Goal: Complete application form

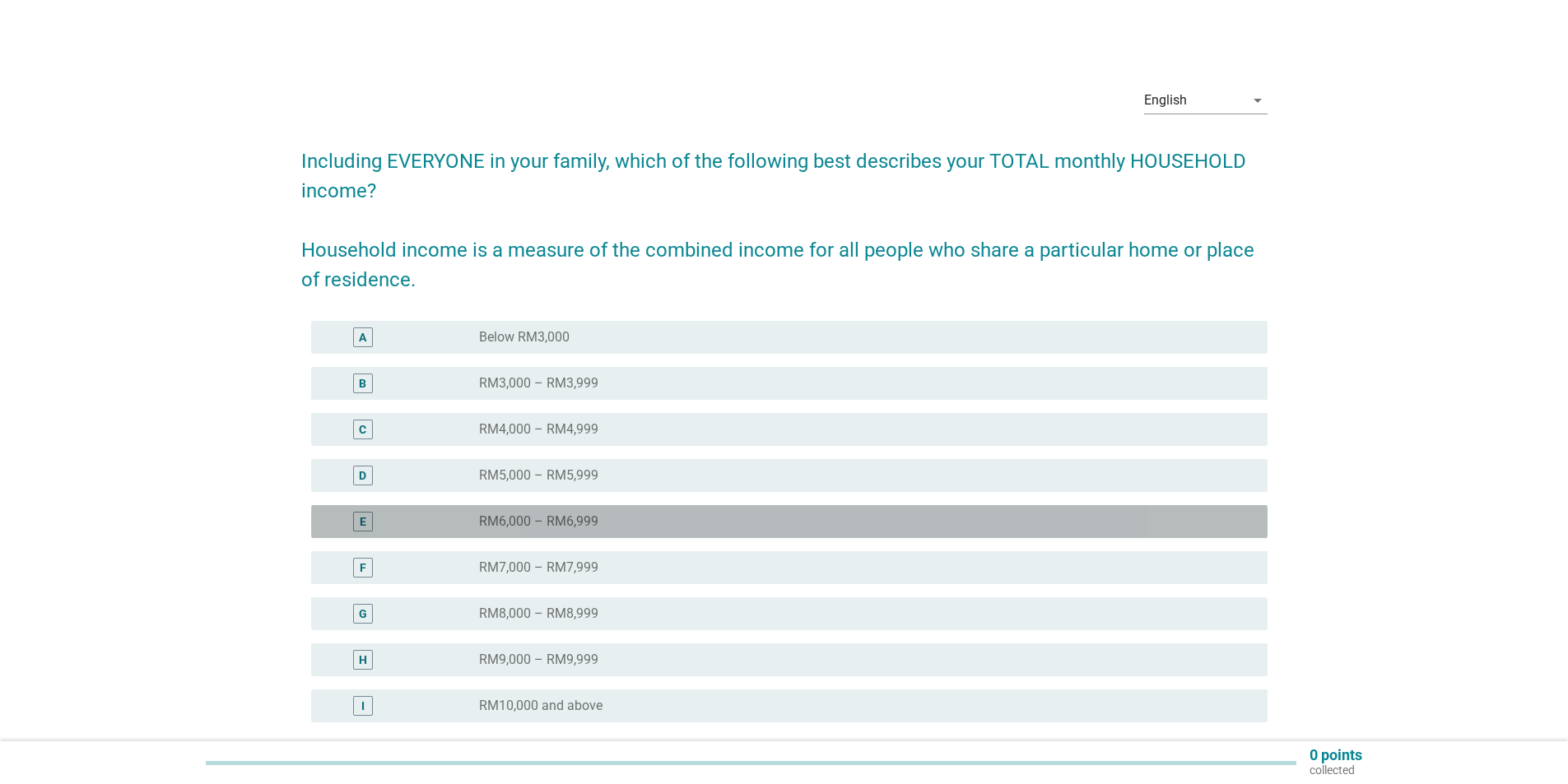
click at [667, 515] on div "radio_button_unchecked RM6,000 – RM6,999" at bounding box center [861, 521] width 763 height 16
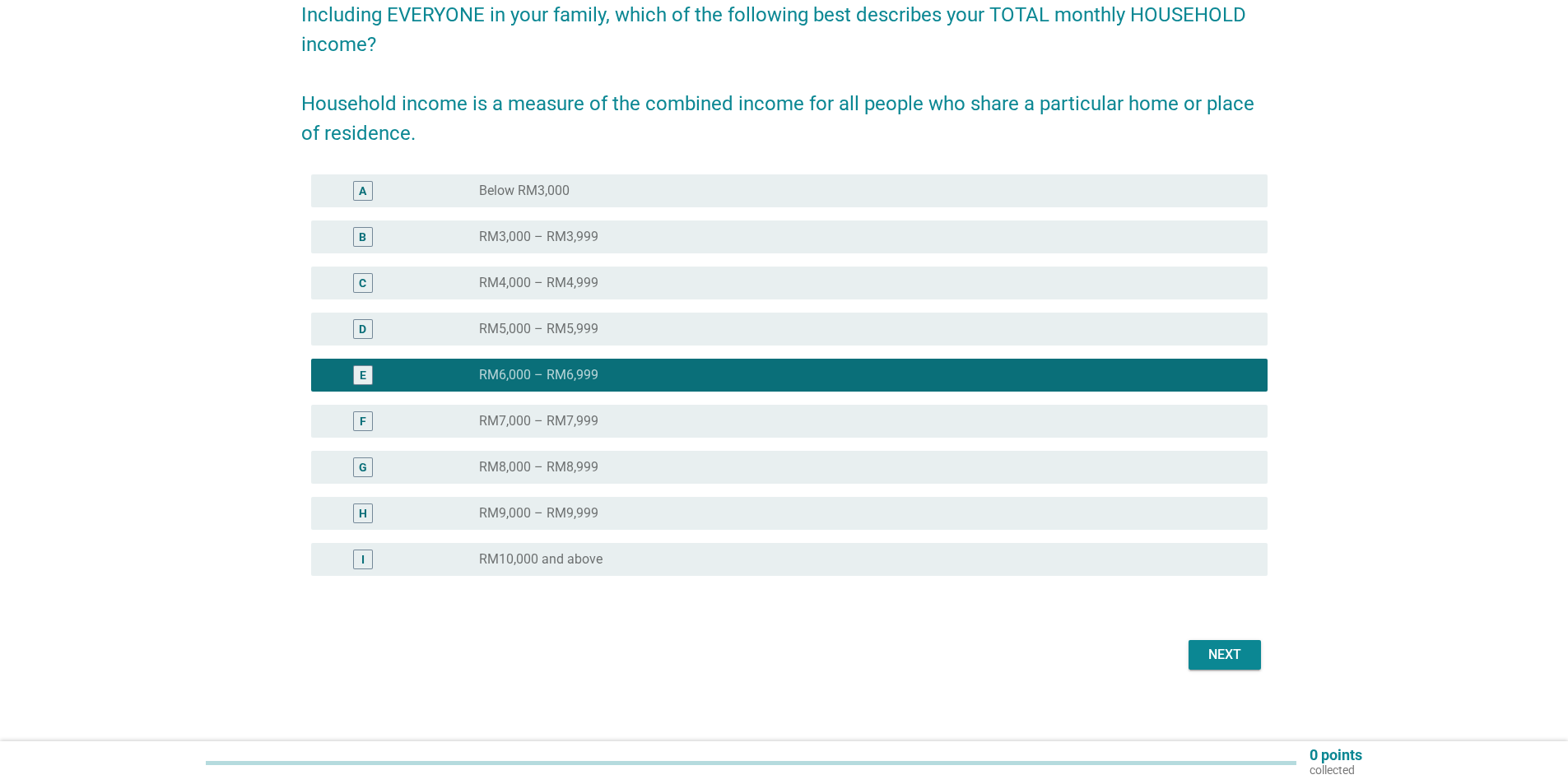
scroll to position [154, 0]
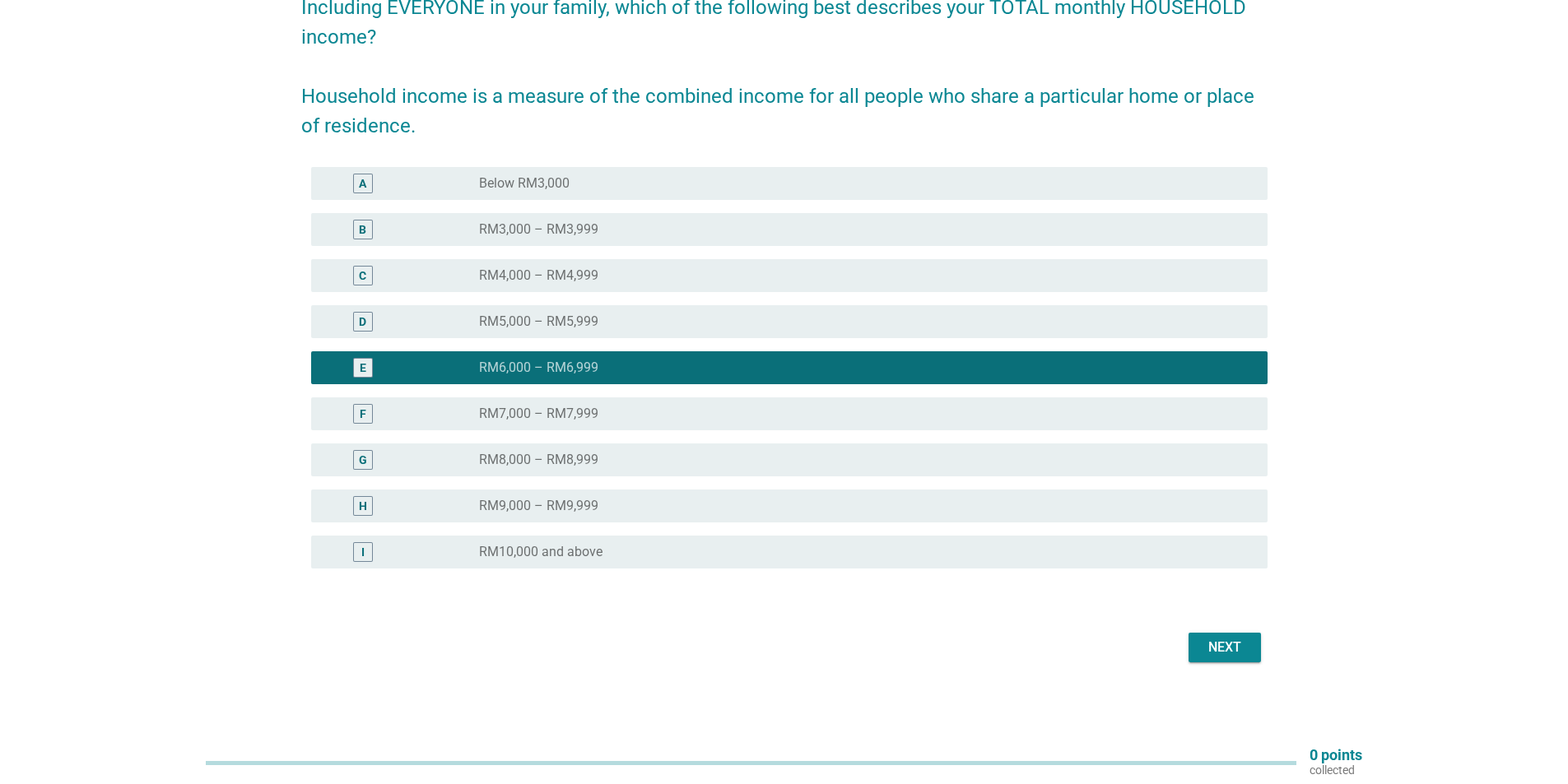
click at [1204, 647] on div "Next" at bounding box center [1225, 647] width 46 height 20
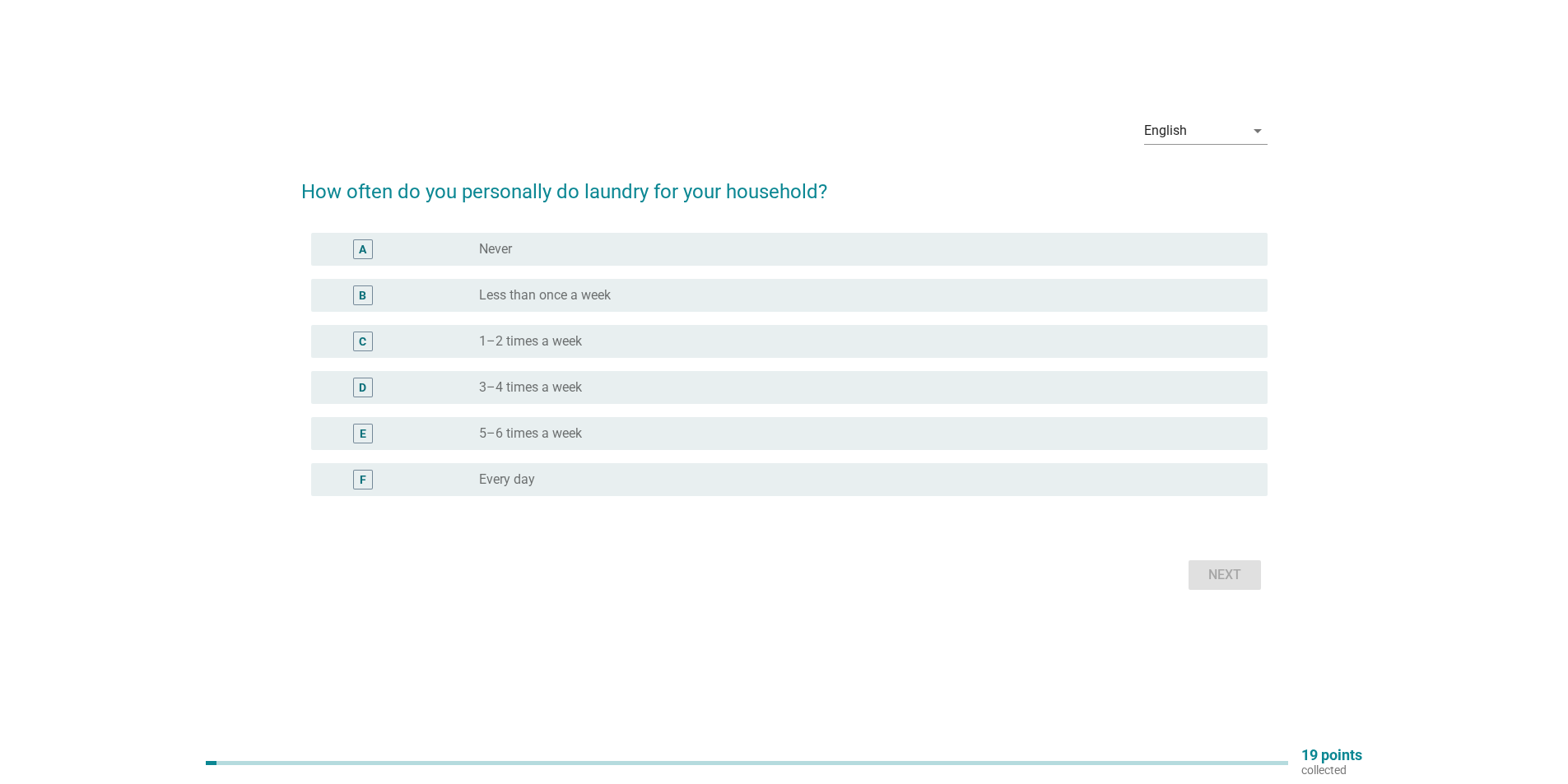
scroll to position [0, 0]
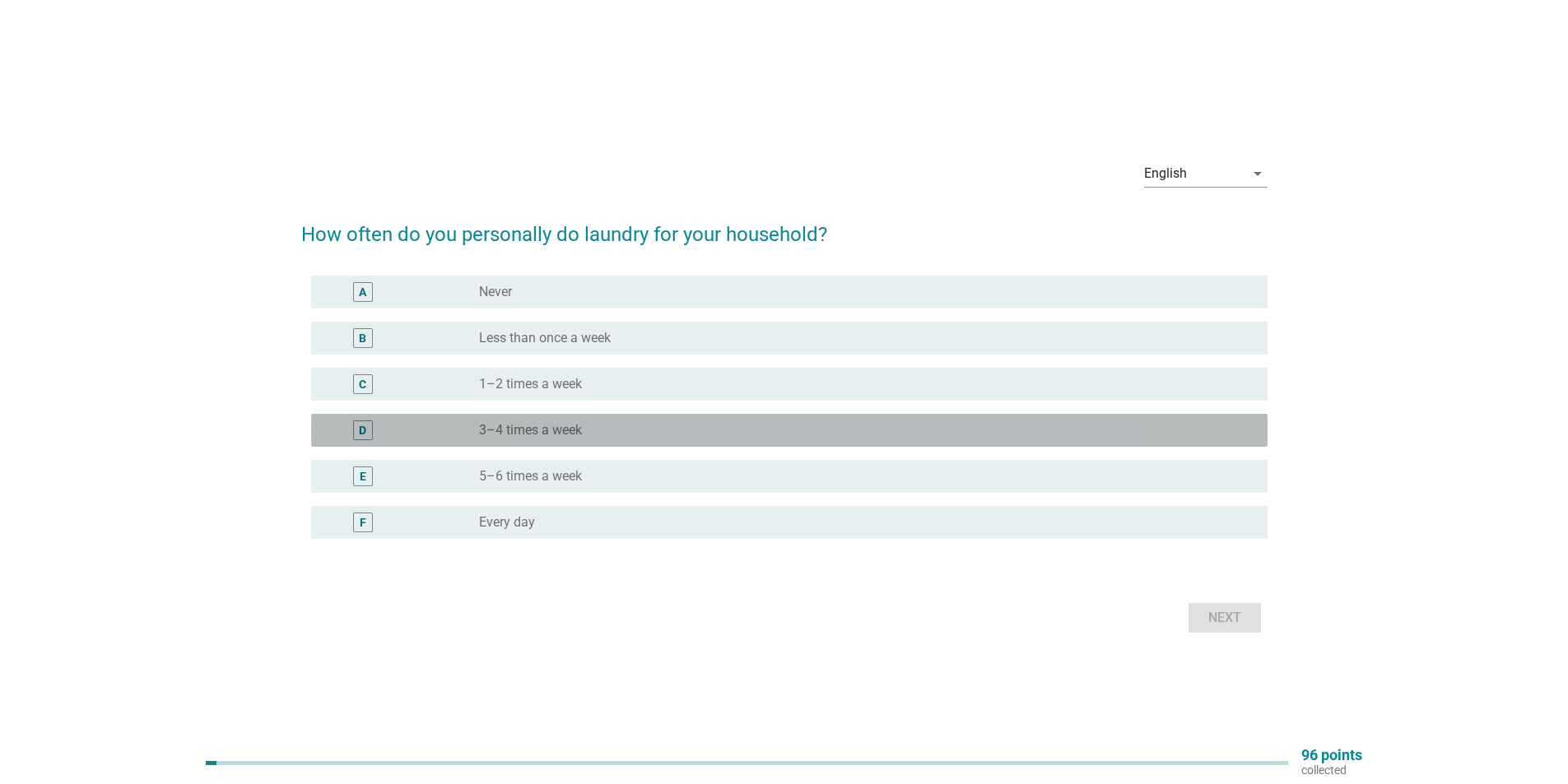
click at [566, 431] on label "3–4 times a week" at bounding box center [531, 430] width 103 height 16
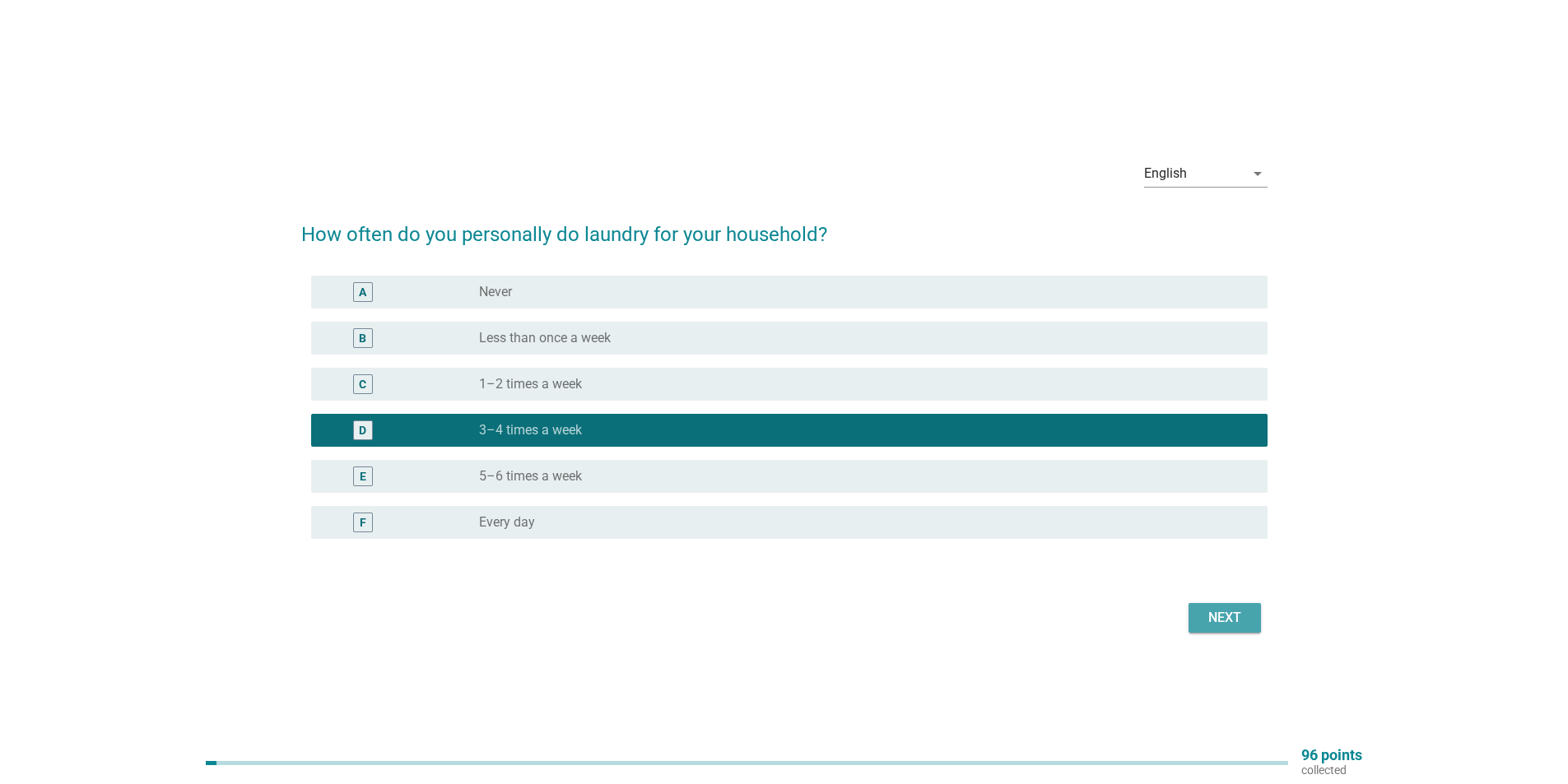
click at [1219, 621] on div "Next" at bounding box center [1225, 618] width 46 height 20
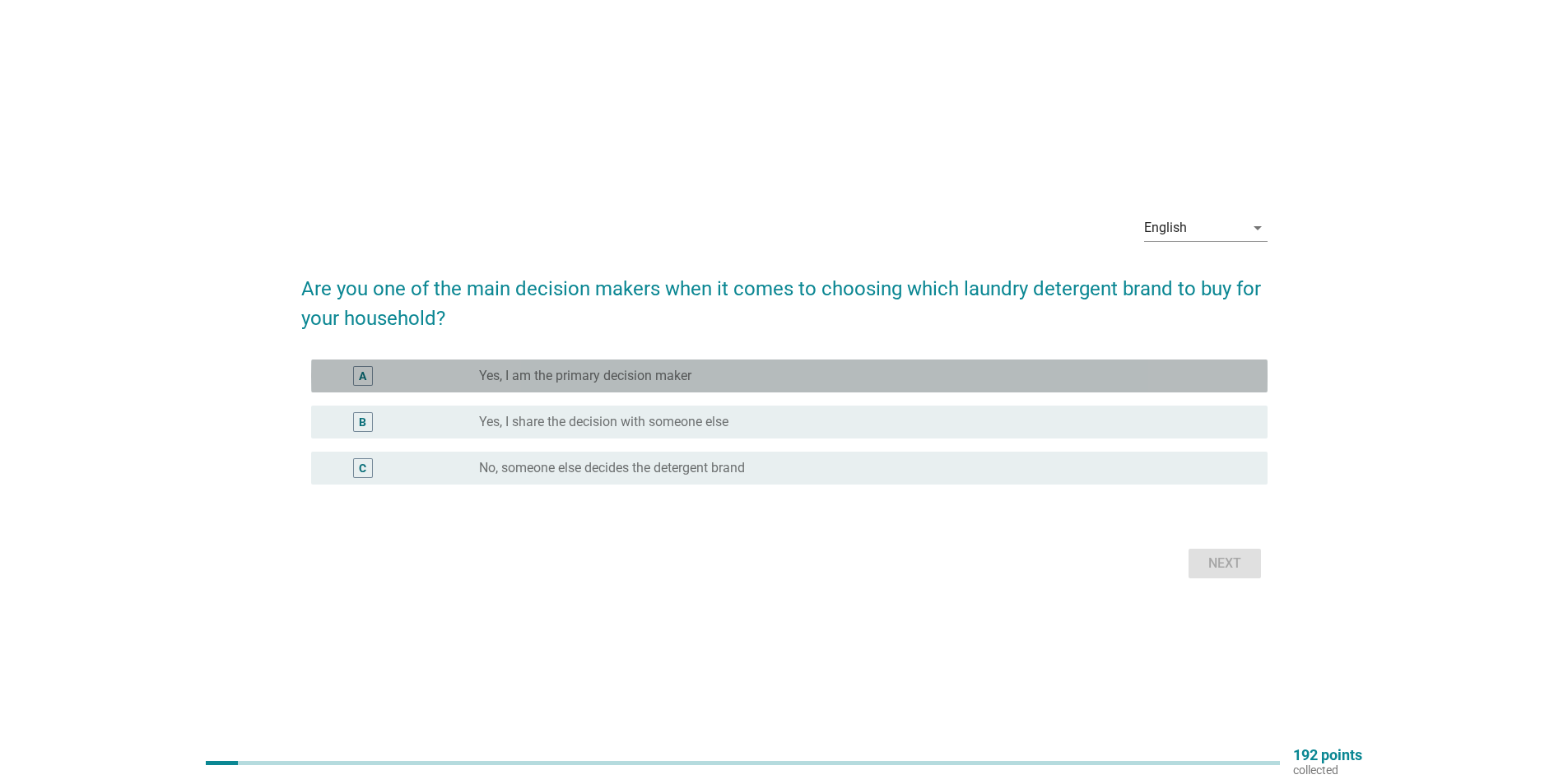
click at [734, 385] on div "radio_button_unchecked Yes, I am the primary decision maker" at bounding box center [866, 375] width 775 height 20
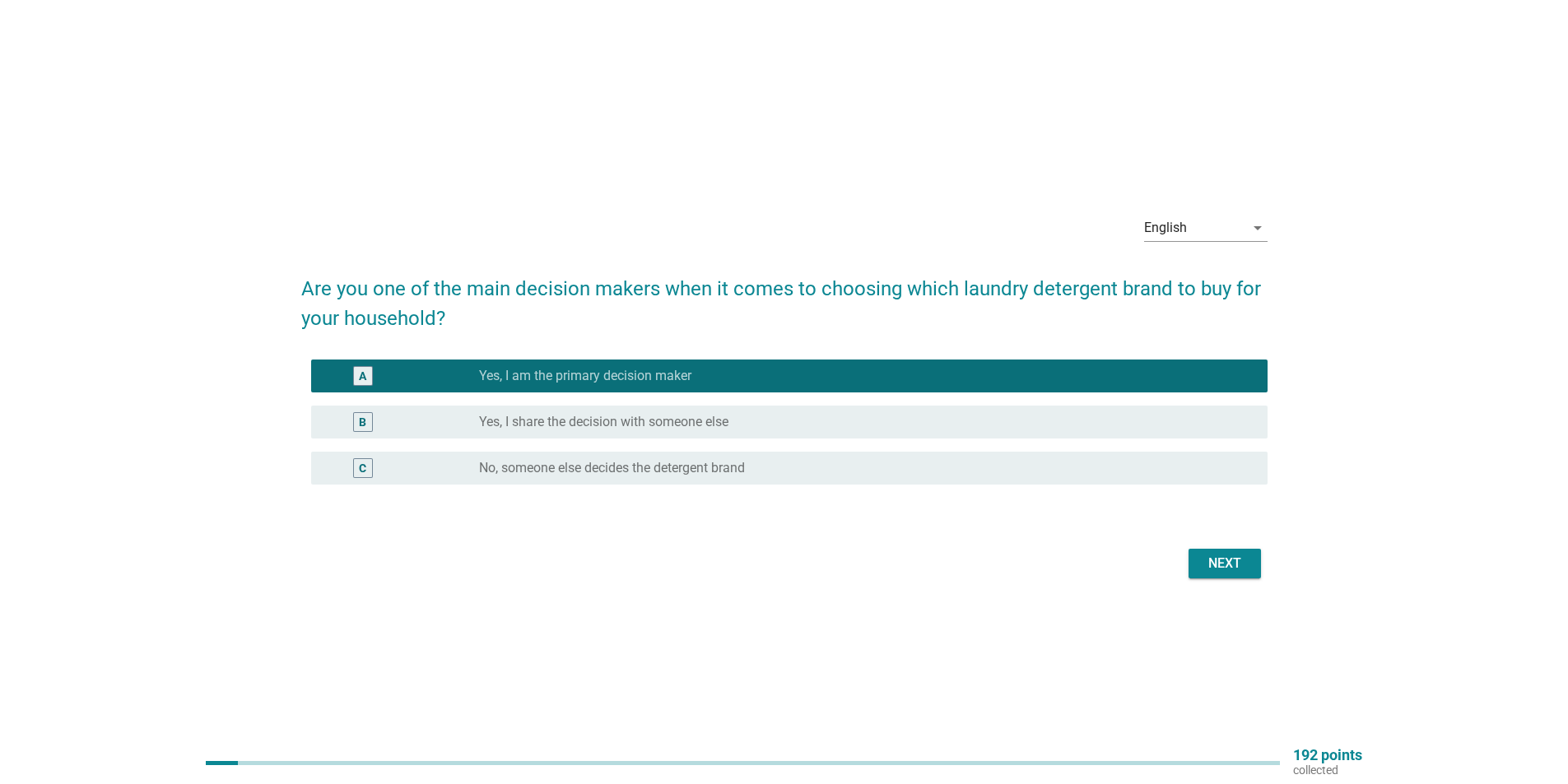
click at [1235, 568] on div "Next" at bounding box center [1225, 564] width 46 height 20
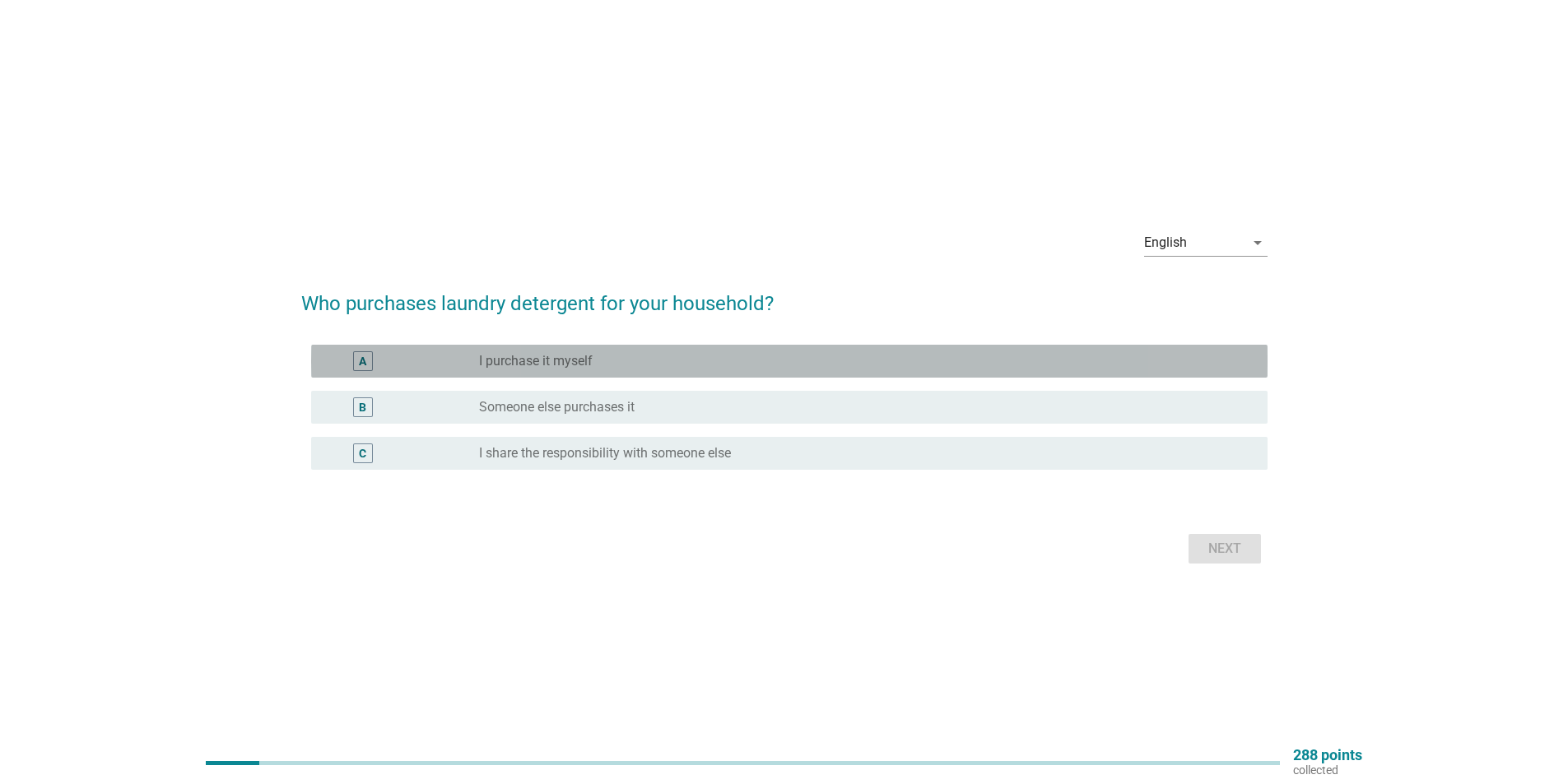
click at [630, 364] on div "radio_button_unchecked I purchase it myself" at bounding box center [861, 360] width 763 height 16
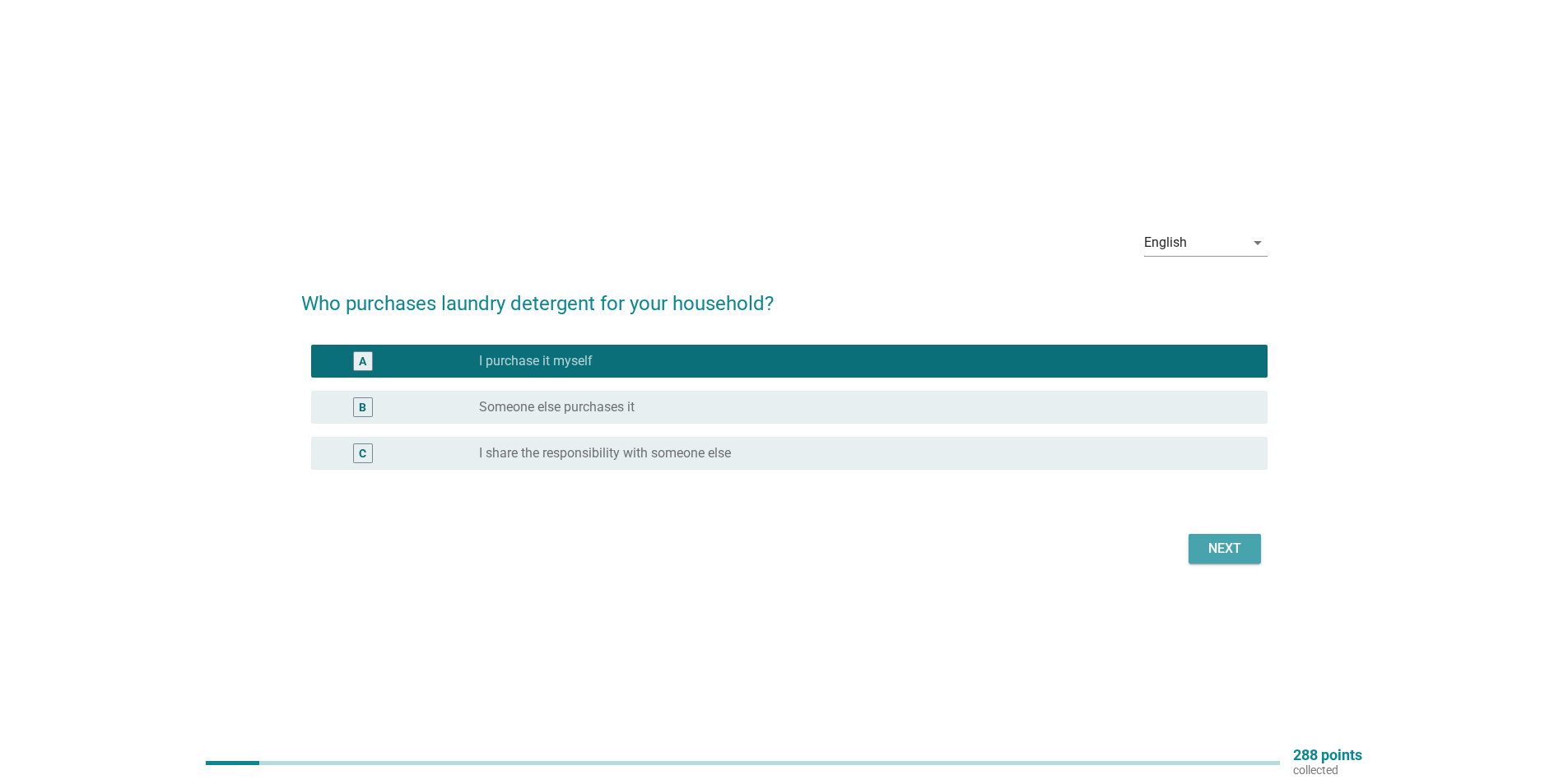
click at [1196, 544] on button "Next" at bounding box center [1225, 548] width 72 height 29
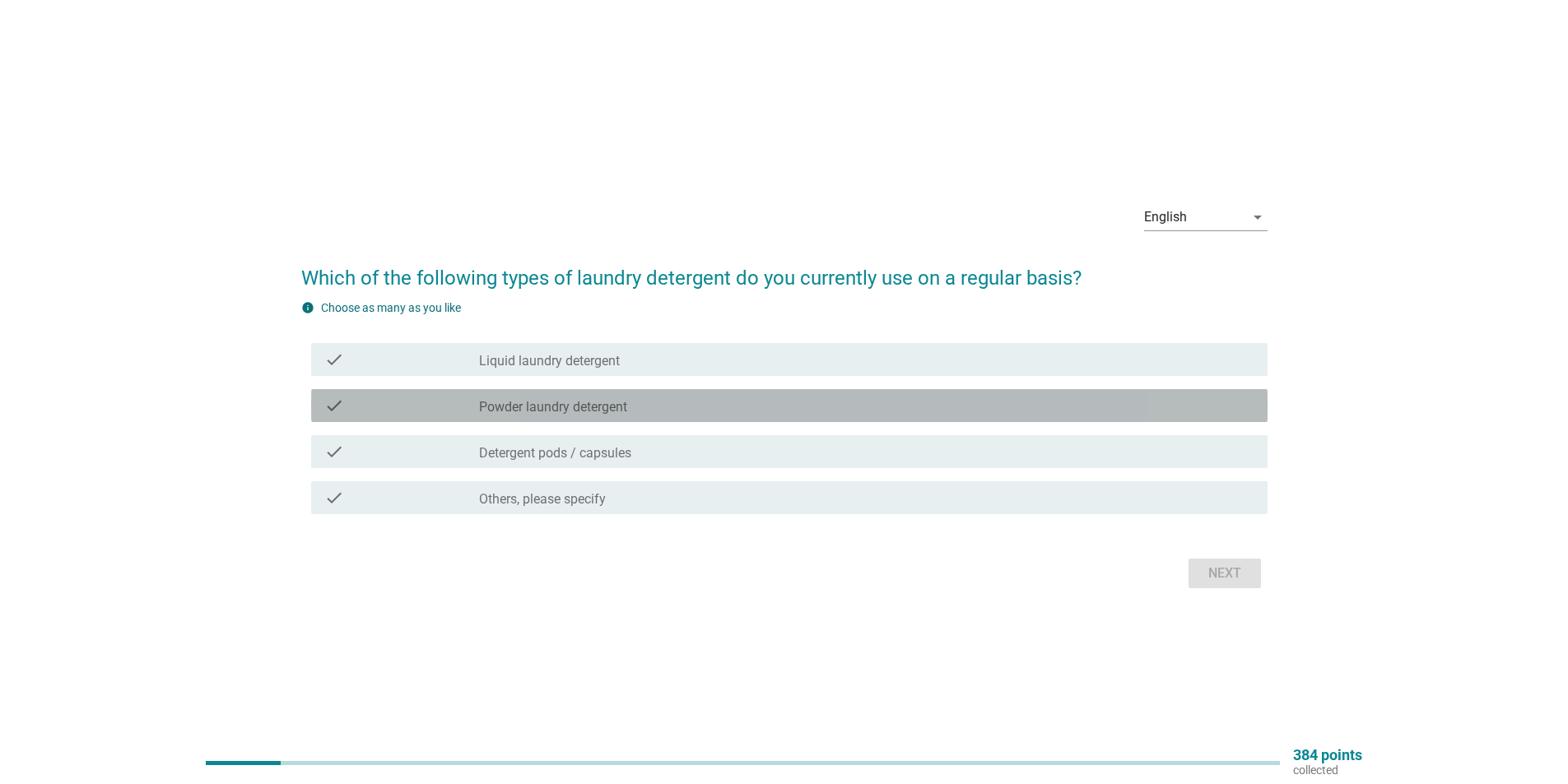
click at [668, 404] on div "check_box_outline_blank Powder laundry detergent" at bounding box center [866, 405] width 775 height 20
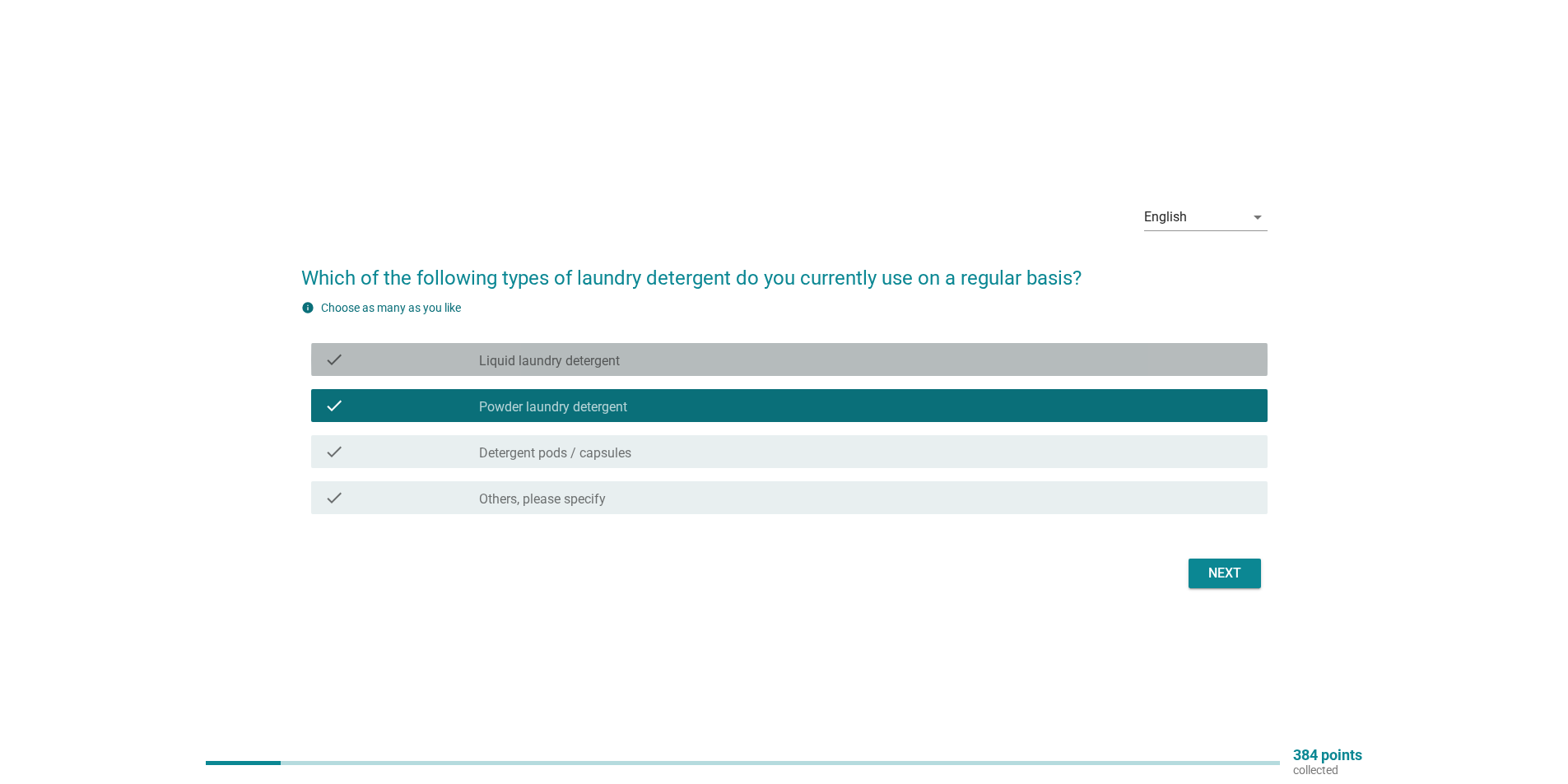
click at [668, 362] on div "check_box_outline_blank Liquid laundry detergent" at bounding box center [866, 359] width 775 height 20
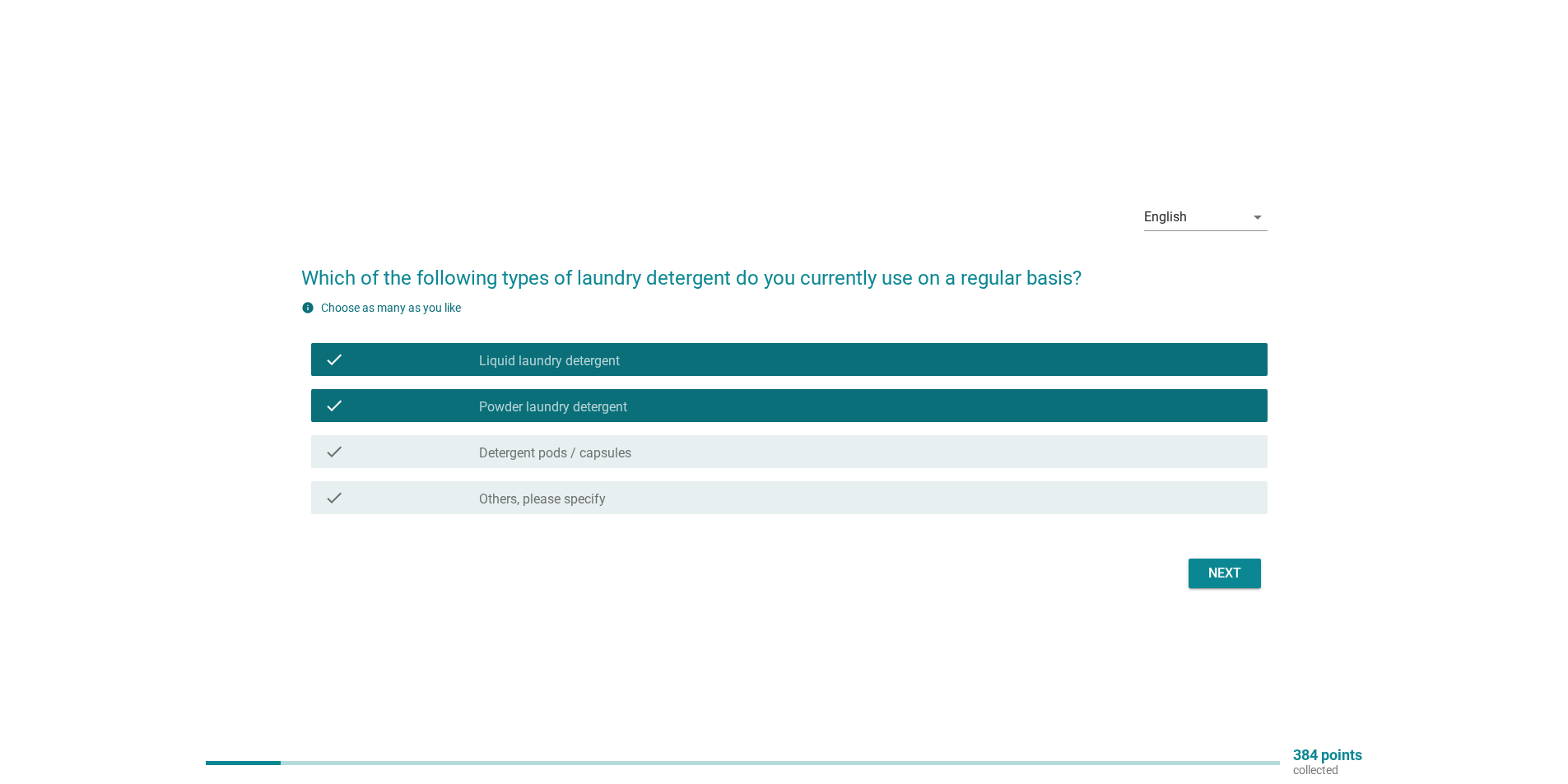
click at [1216, 570] on div "Next" at bounding box center [1225, 573] width 46 height 20
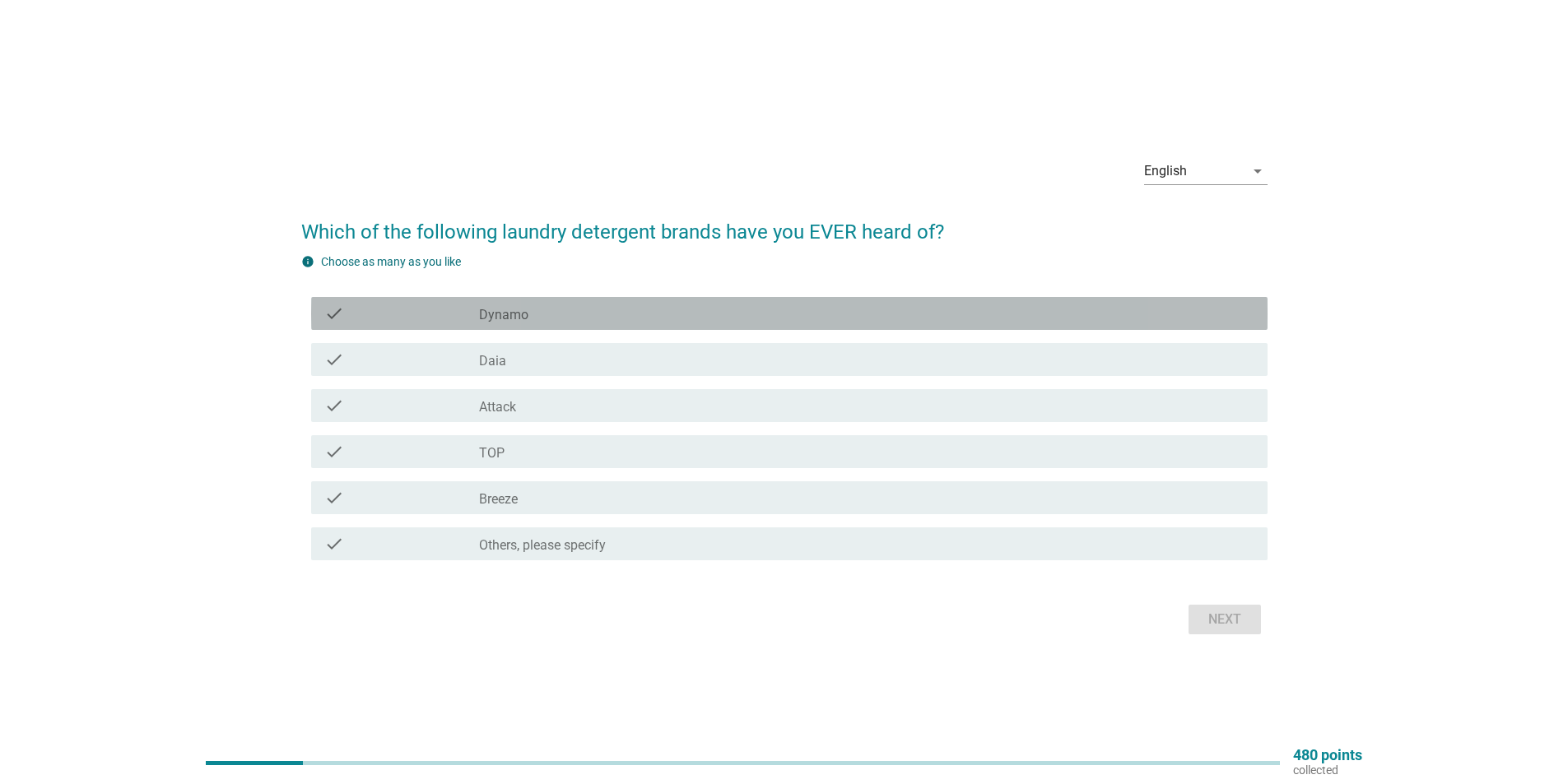
click at [650, 316] on div "check_box_outline_blank Dynamo" at bounding box center [866, 313] width 775 height 20
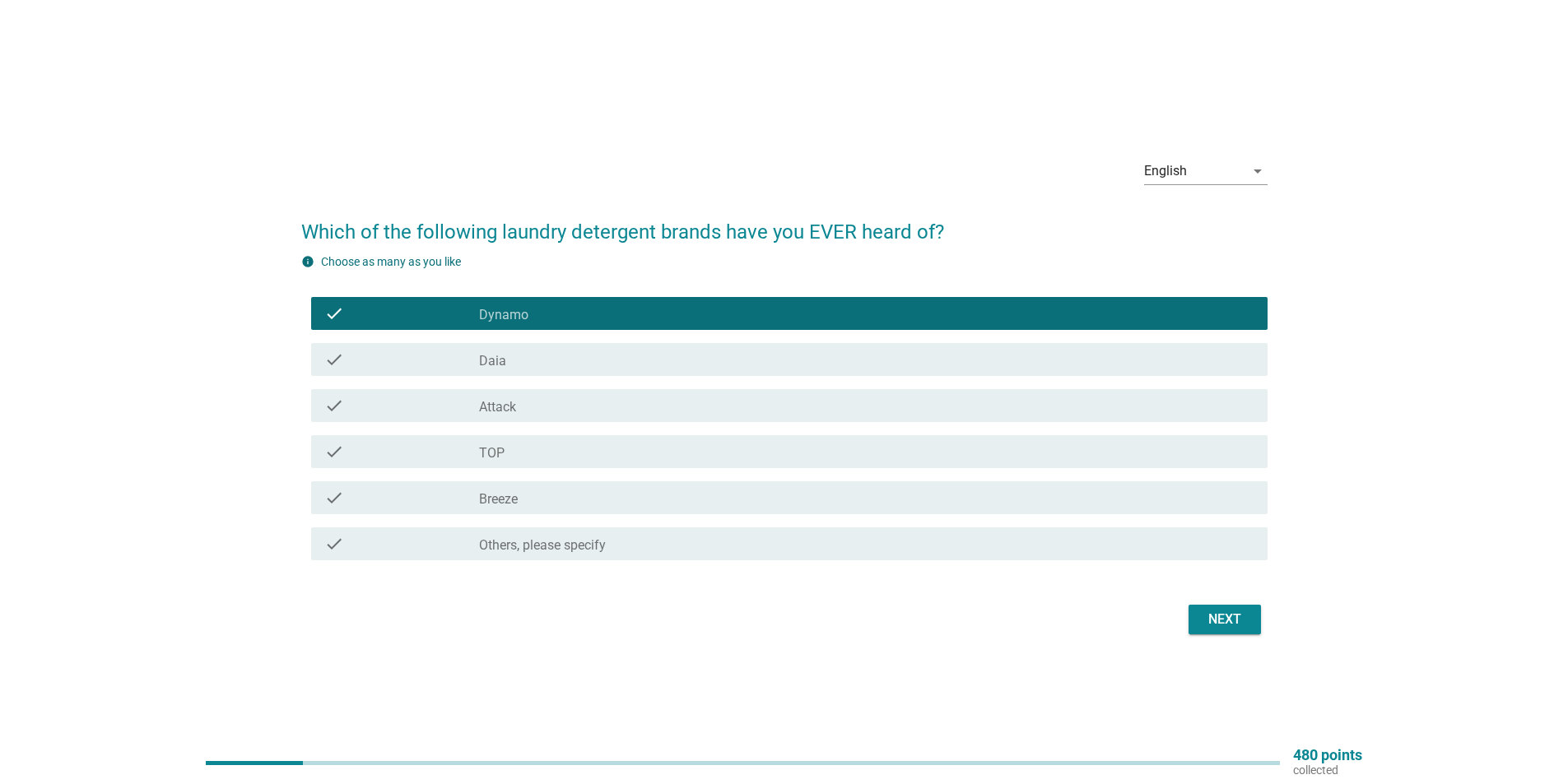
click at [610, 354] on div "check_box_outline_blank Daia" at bounding box center [866, 359] width 775 height 20
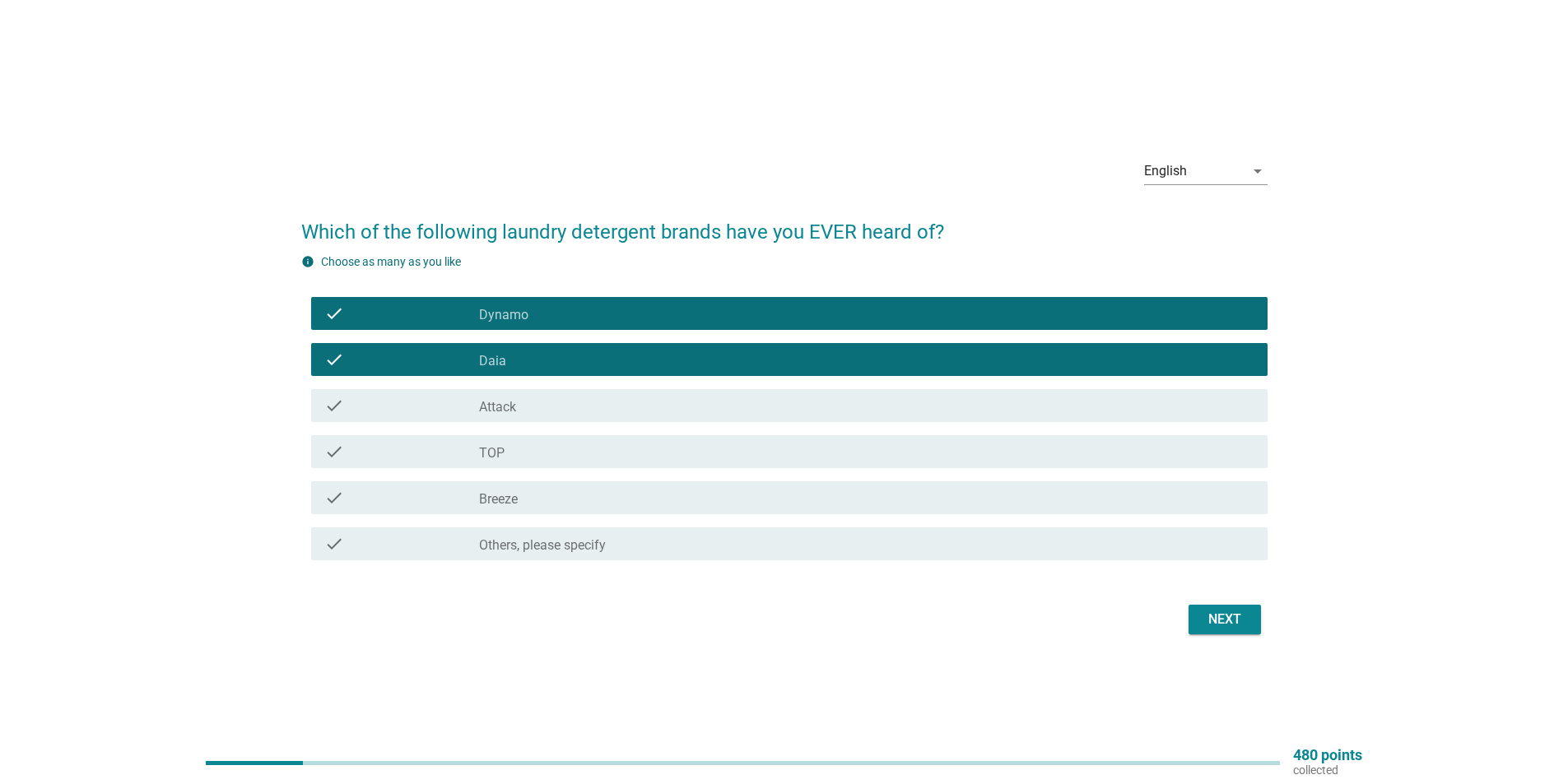
click at [610, 397] on div "check_box_outline_blank Attack" at bounding box center [866, 405] width 775 height 20
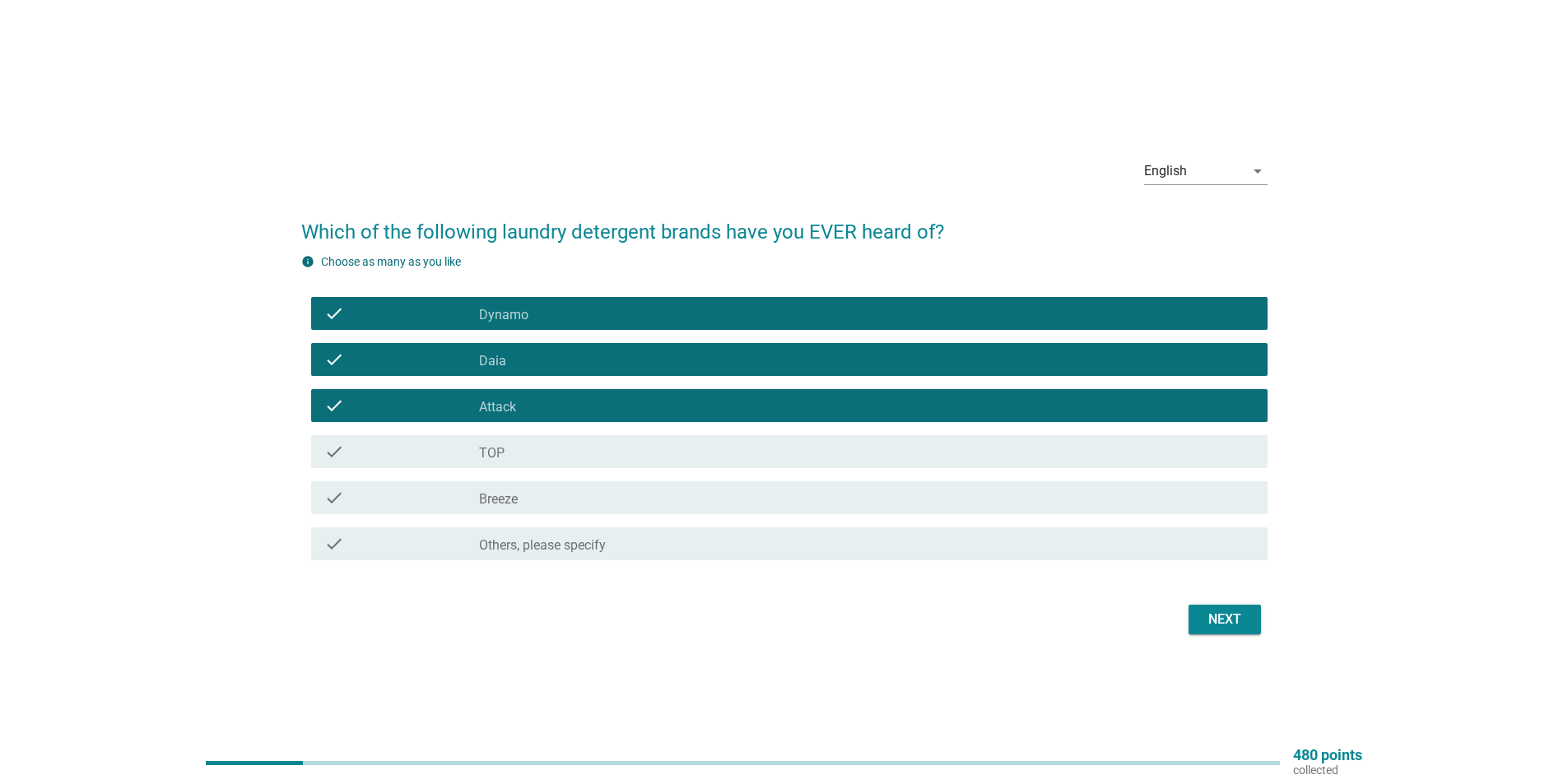
click at [603, 443] on div "check_box_outline_blank TOP" at bounding box center [866, 451] width 775 height 20
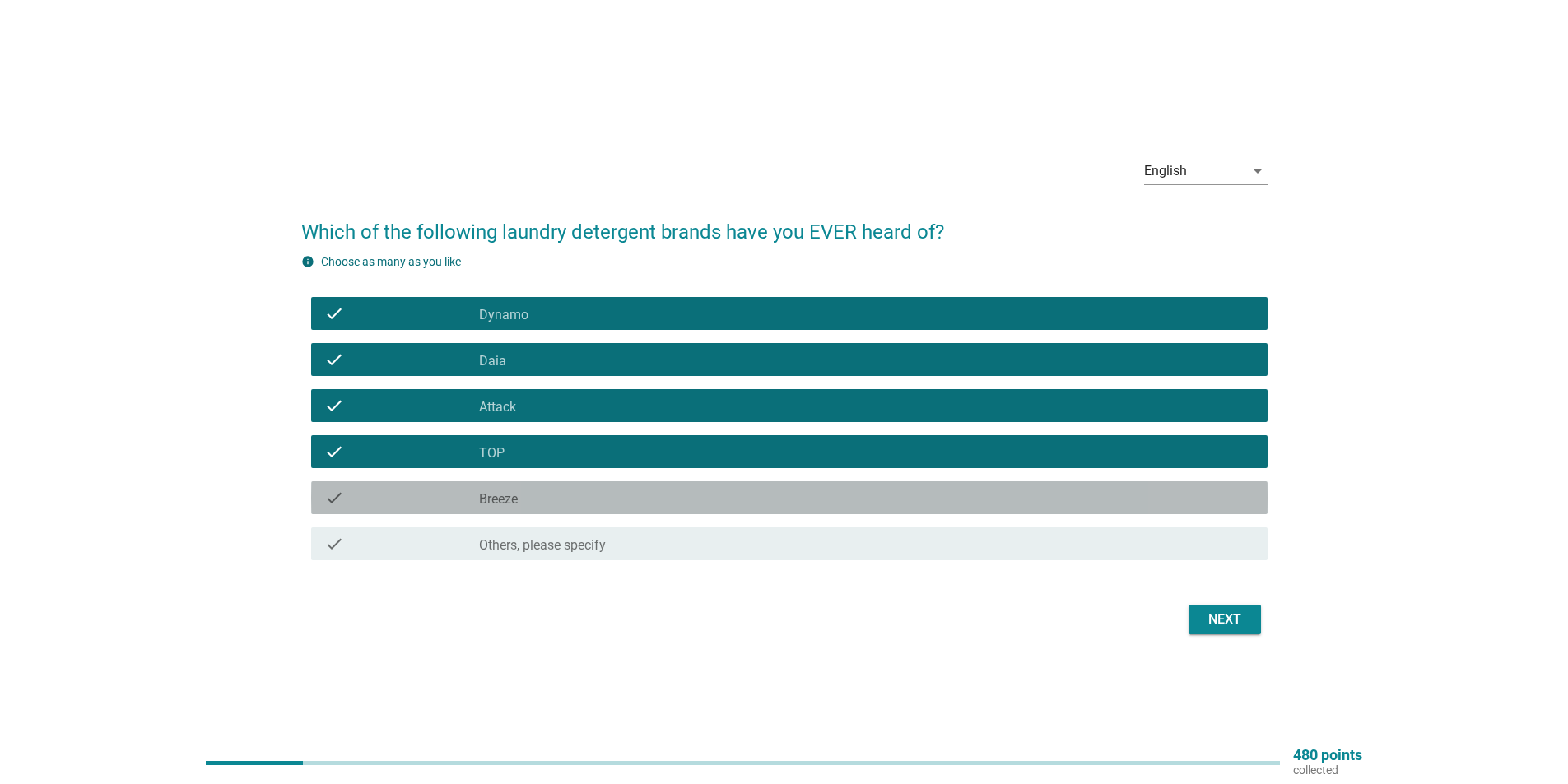
click at [603, 490] on div "check_box_outline_blank Breeze" at bounding box center [866, 497] width 775 height 20
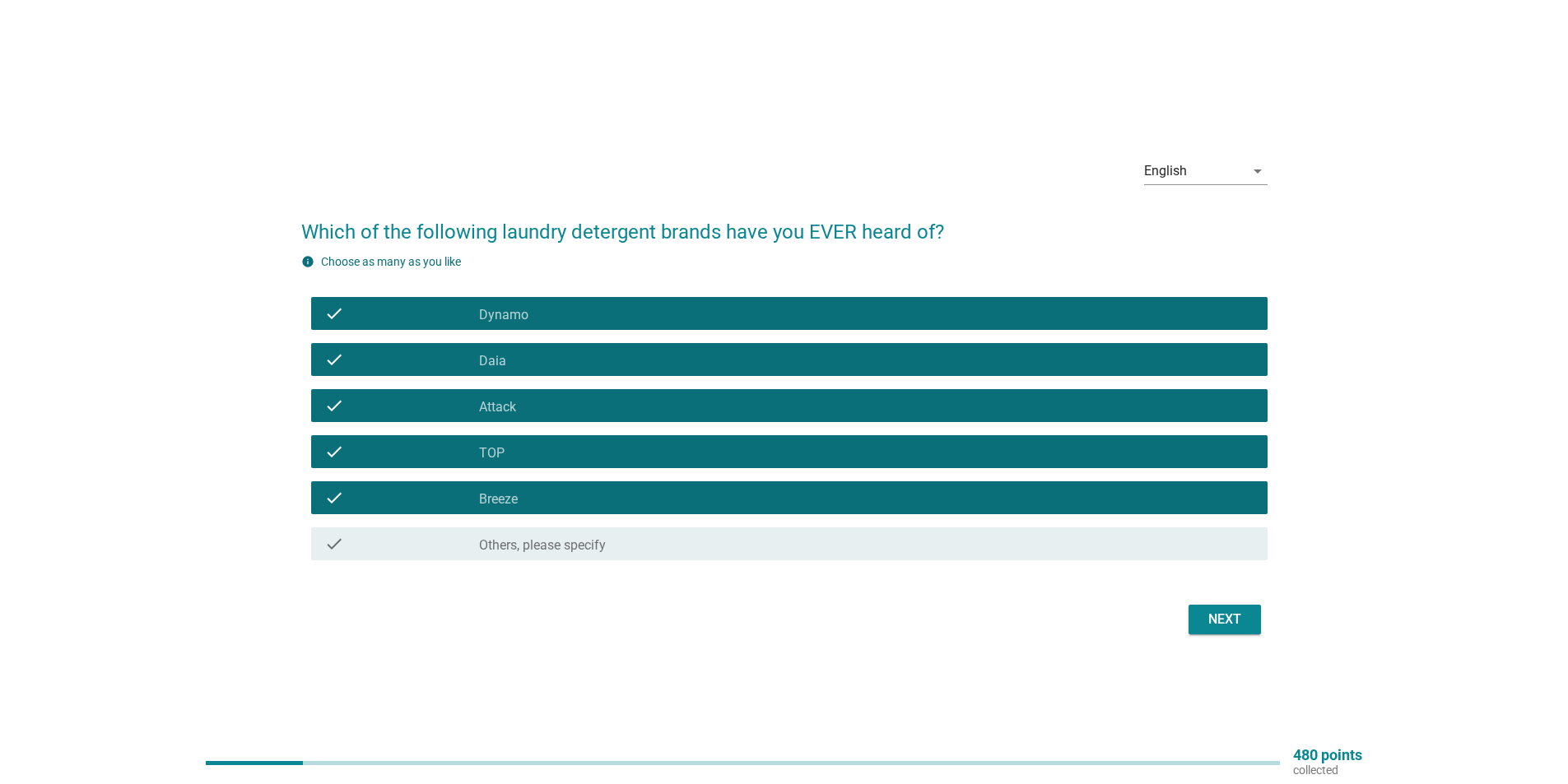
click at [1223, 620] on div "Next" at bounding box center [1225, 619] width 46 height 20
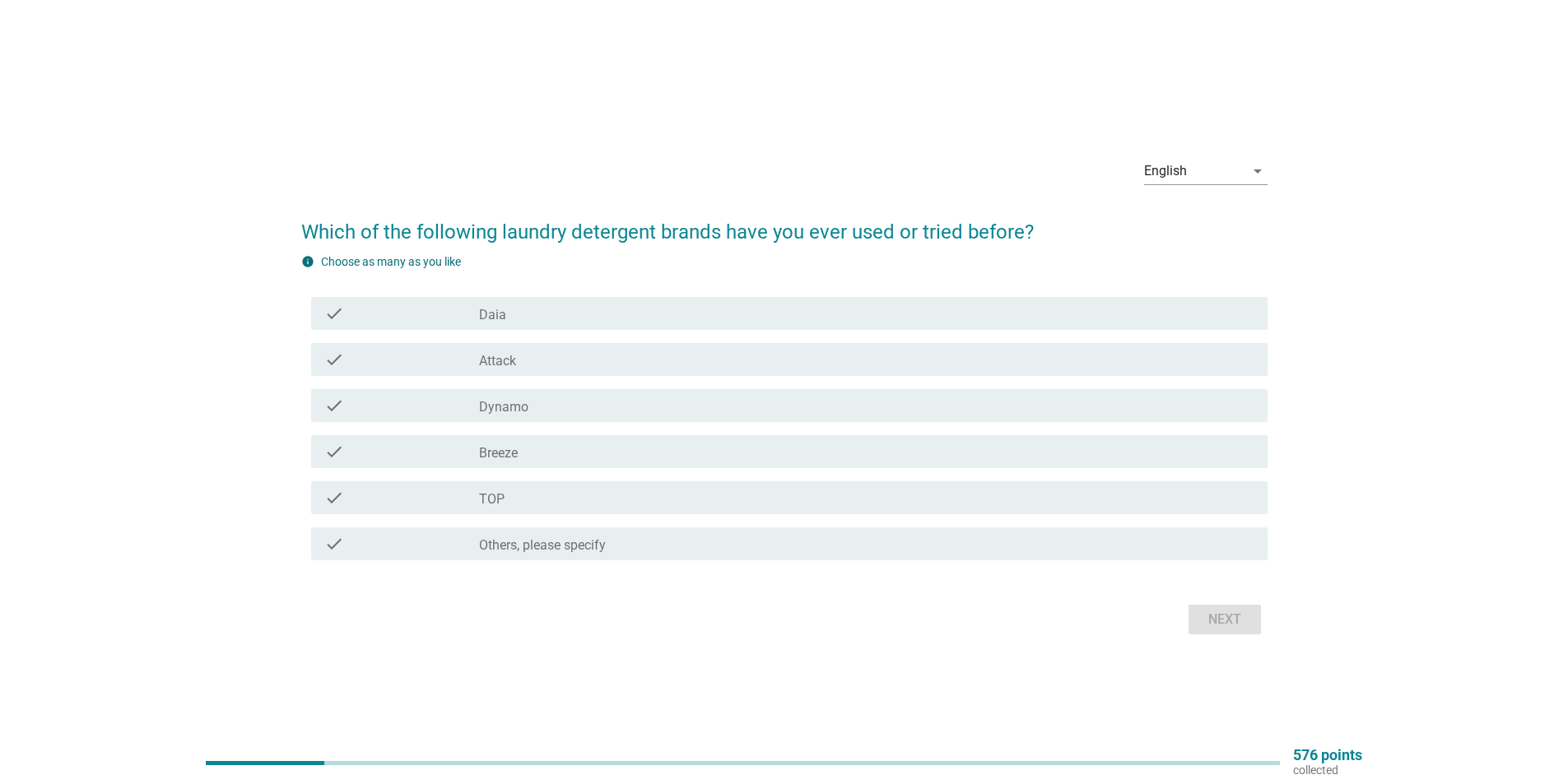
click at [520, 364] on div "check_box_outline_blank Attack" at bounding box center [866, 359] width 775 height 20
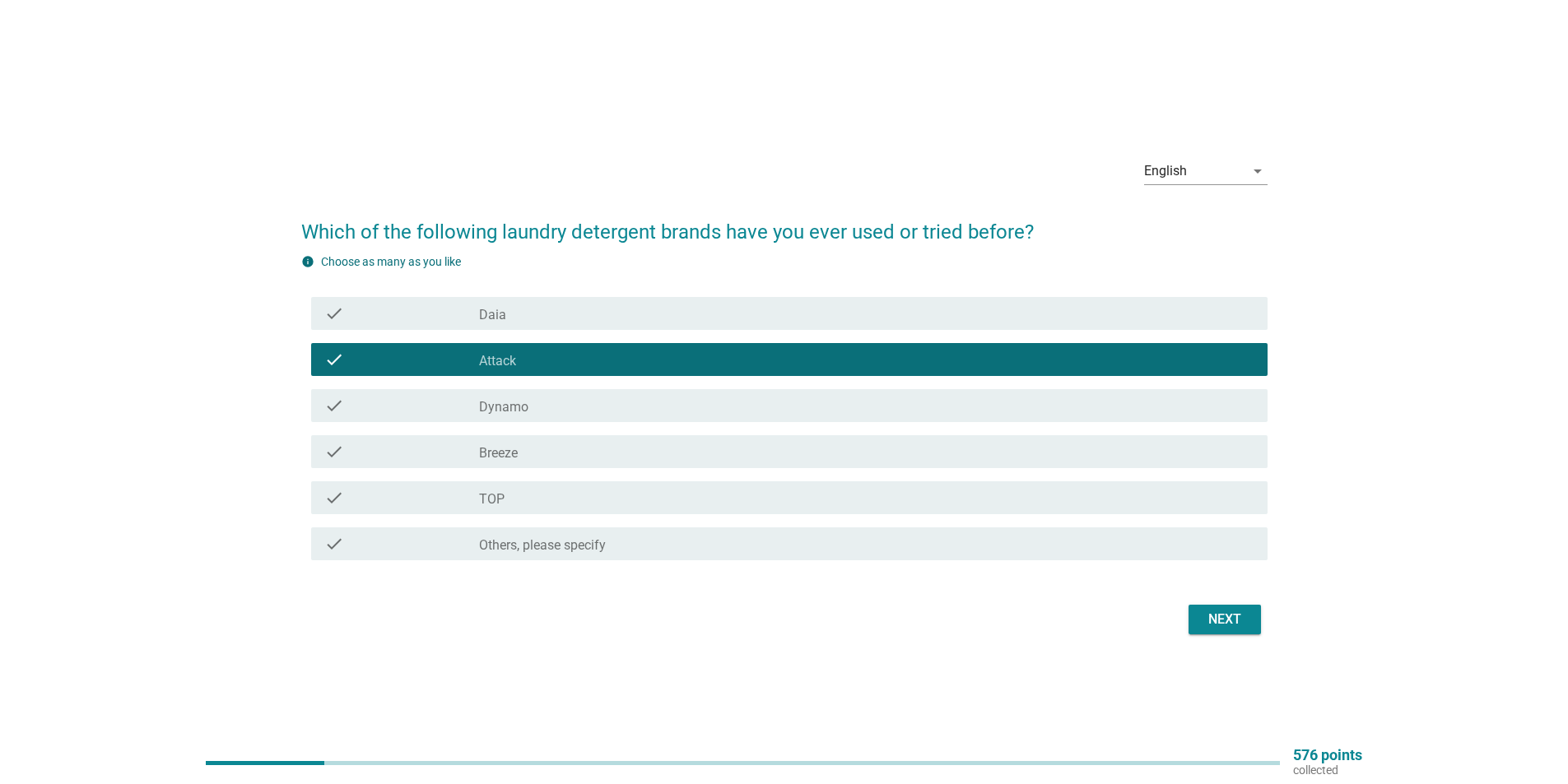
click at [533, 401] on div "check_box_outline_blank Dynamo" at bounding box center [866, 405] width 775 height 20
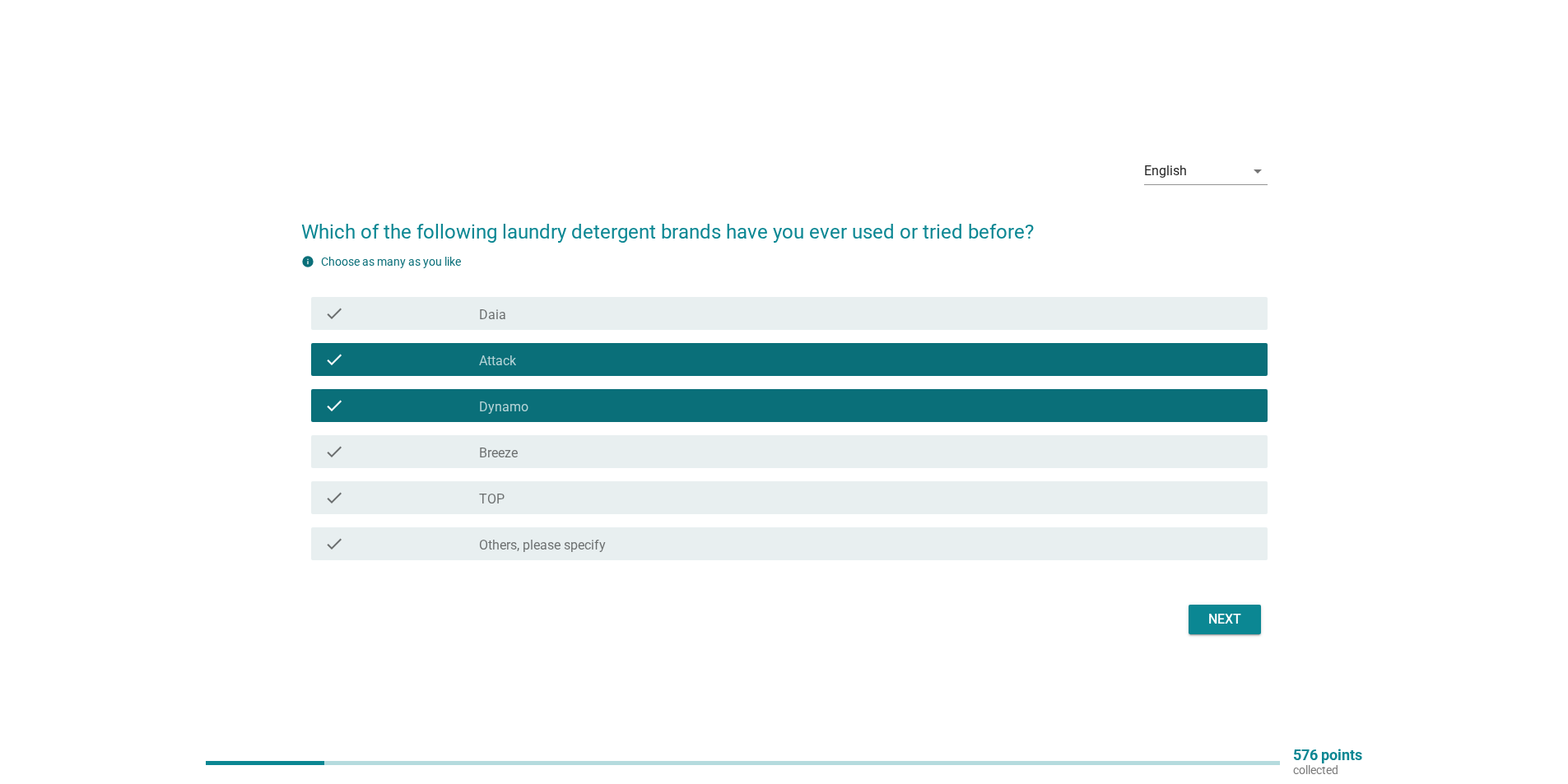
click at [829, 507] on div "check_box_outline_blank TOP" at bounding box center [866, 497] width 775 height 20
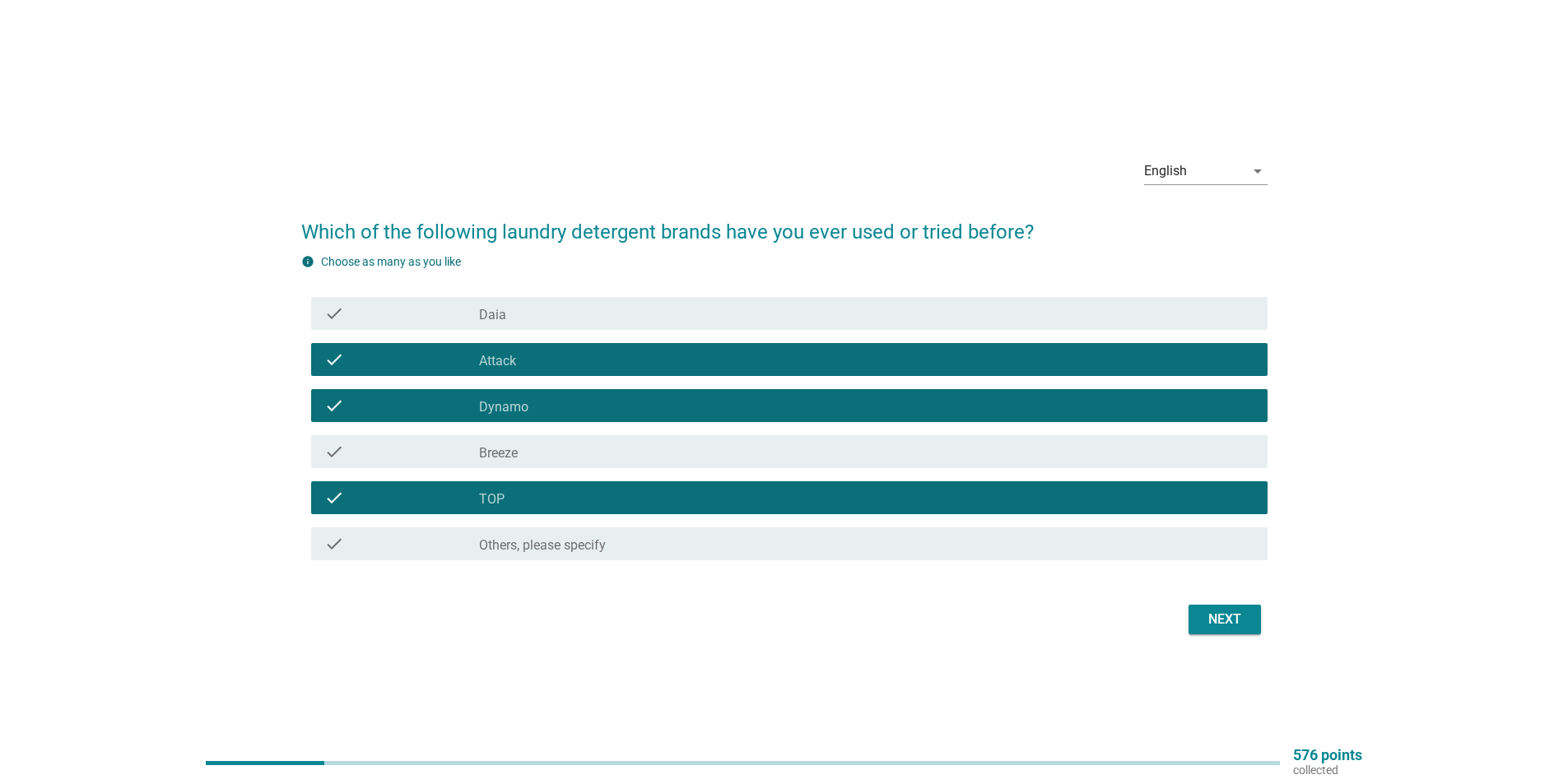
click at [1197, 623] on button "Next" at bounding box center [1225, 619] width 72 height 29
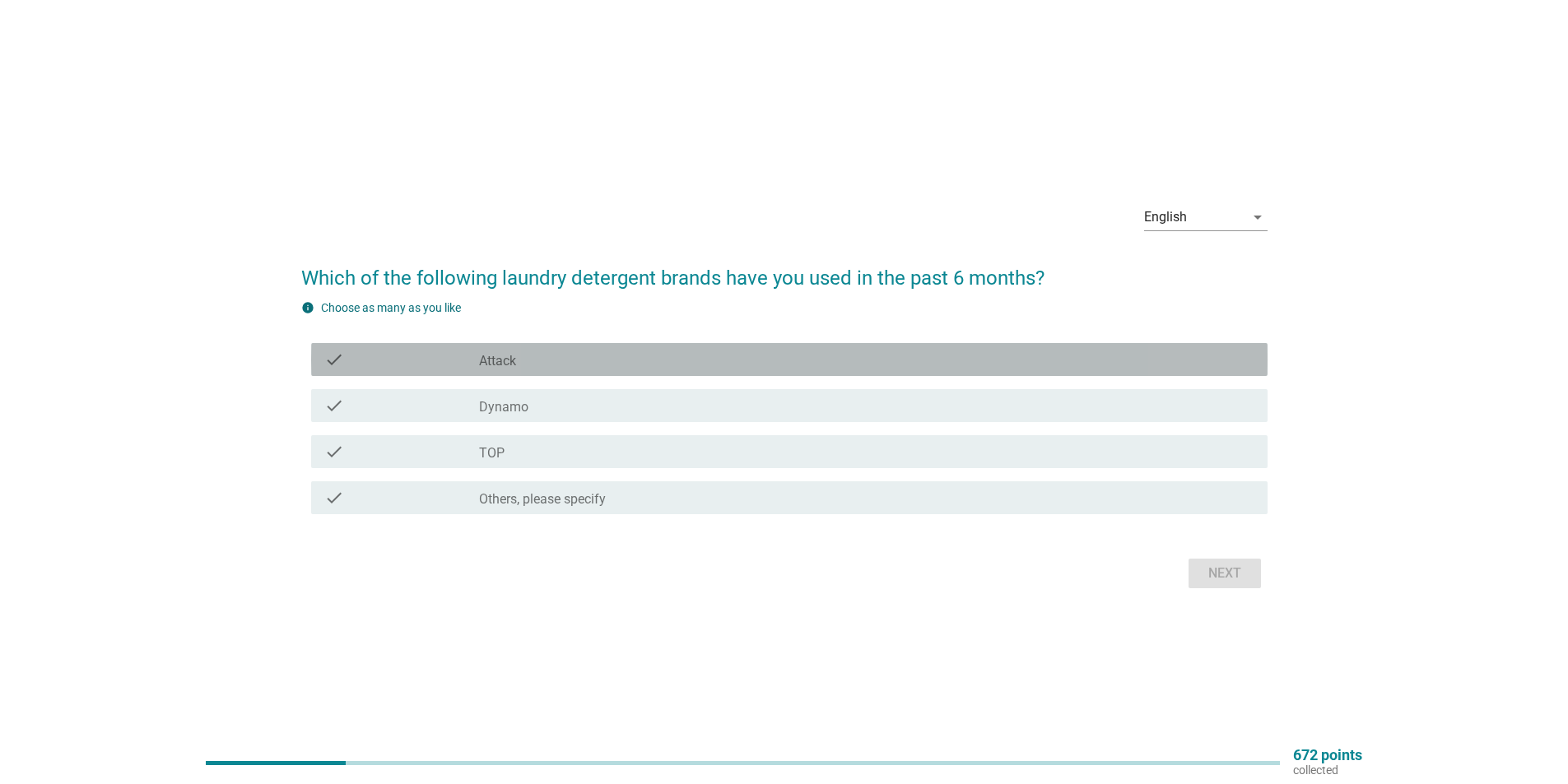
click at [579, 366] on div "check_box Attack" at bounding box center [866, 359] width 775 height 20
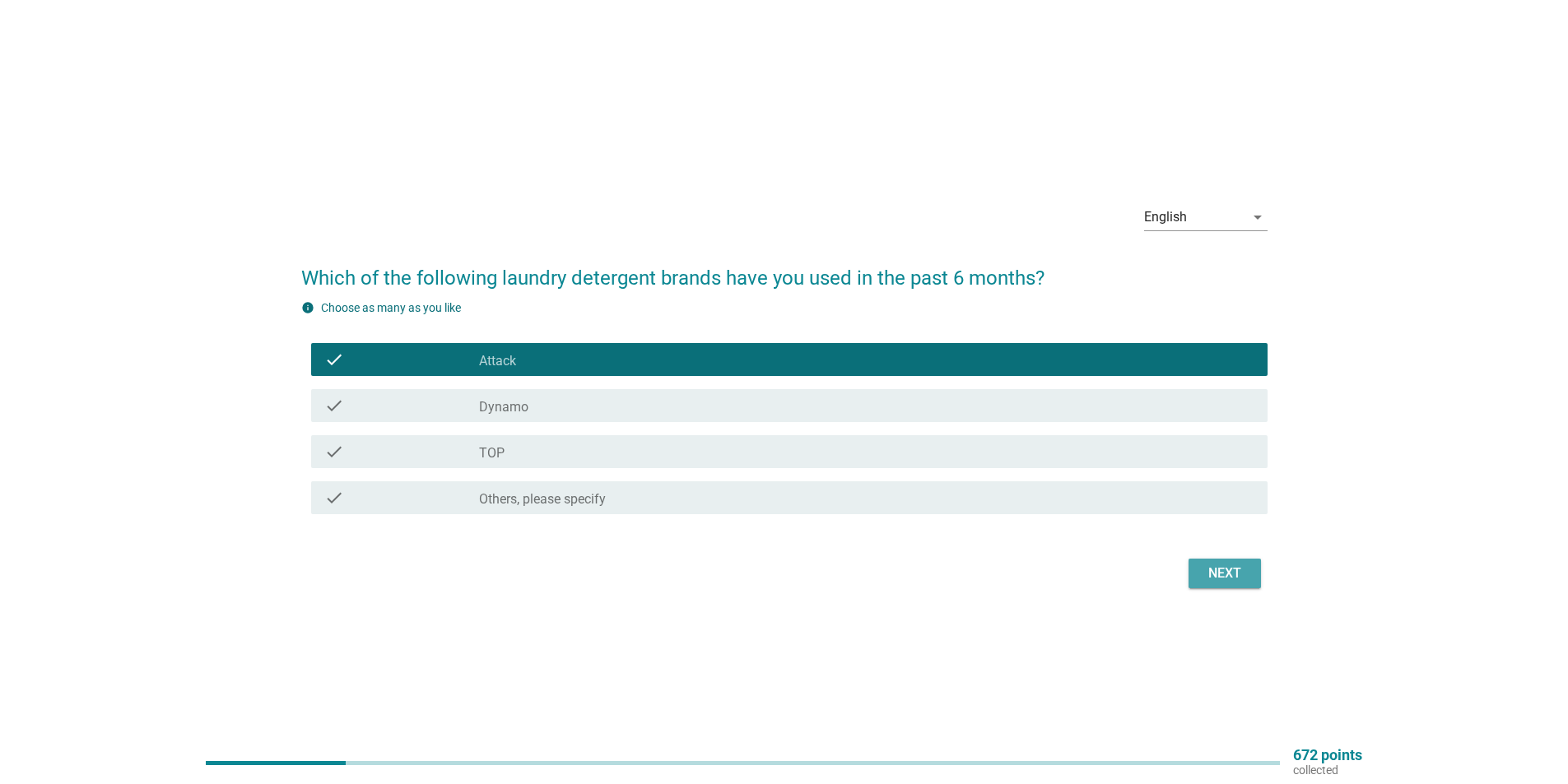
click at [1207, 573] on div "Next" at bounding box center [1225, 573] width 46 height 20
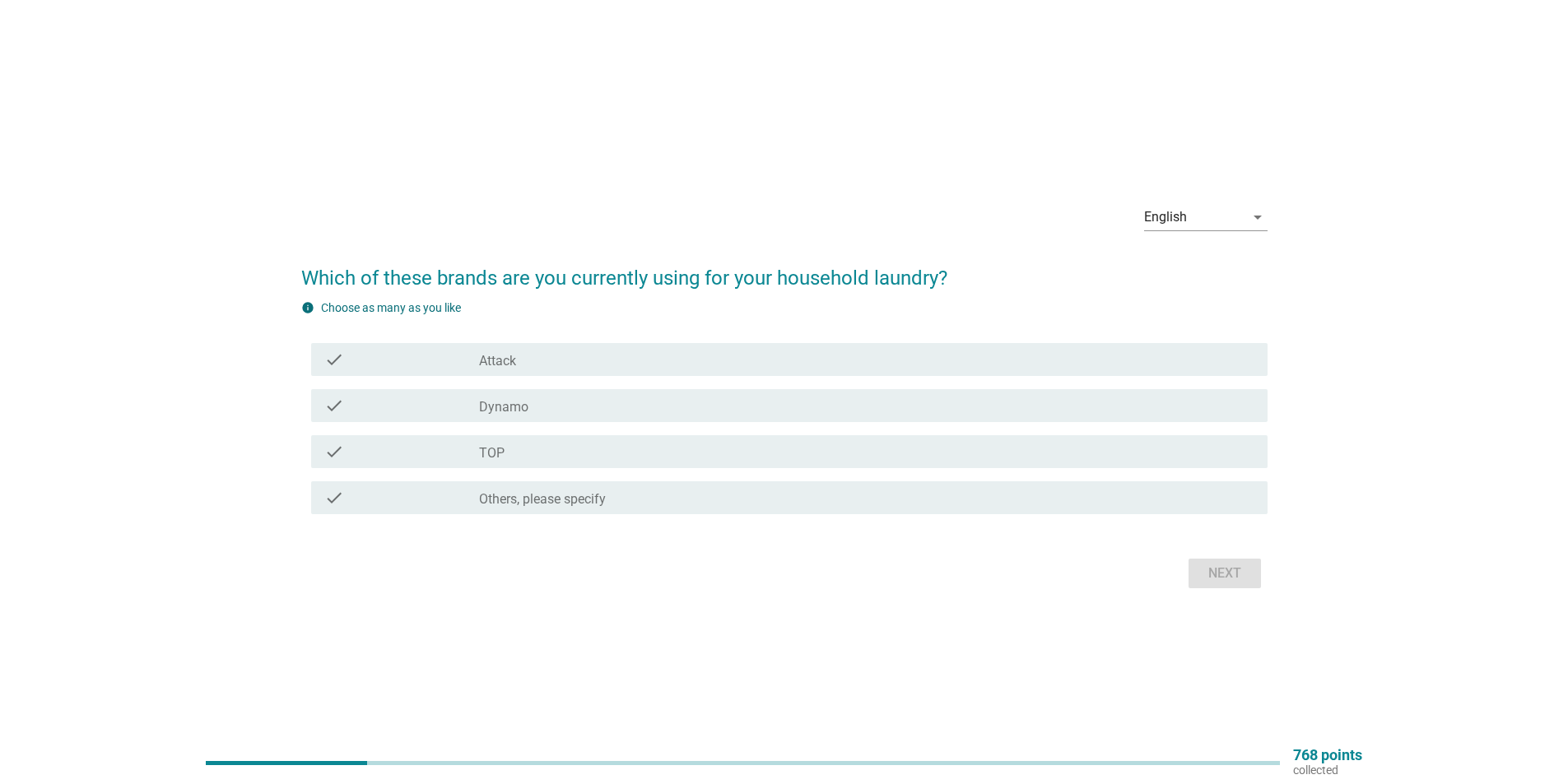
click at [616, 499] on div "check_box Others, please specify" at bounding box center [866, 497] width 775 height 20
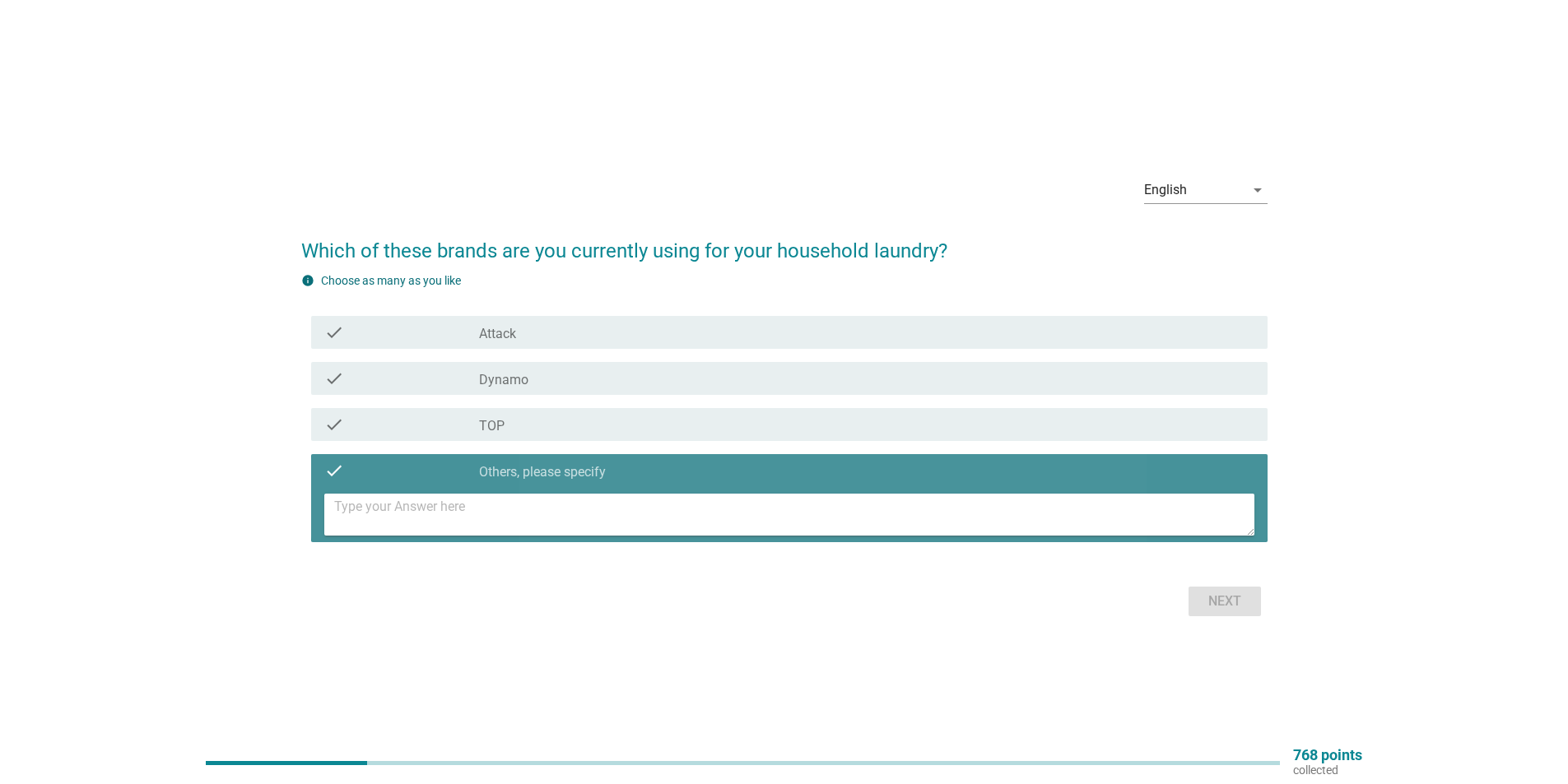
click at [491, 499] on textarea at bounding box center [794, 514] width 920 height 42
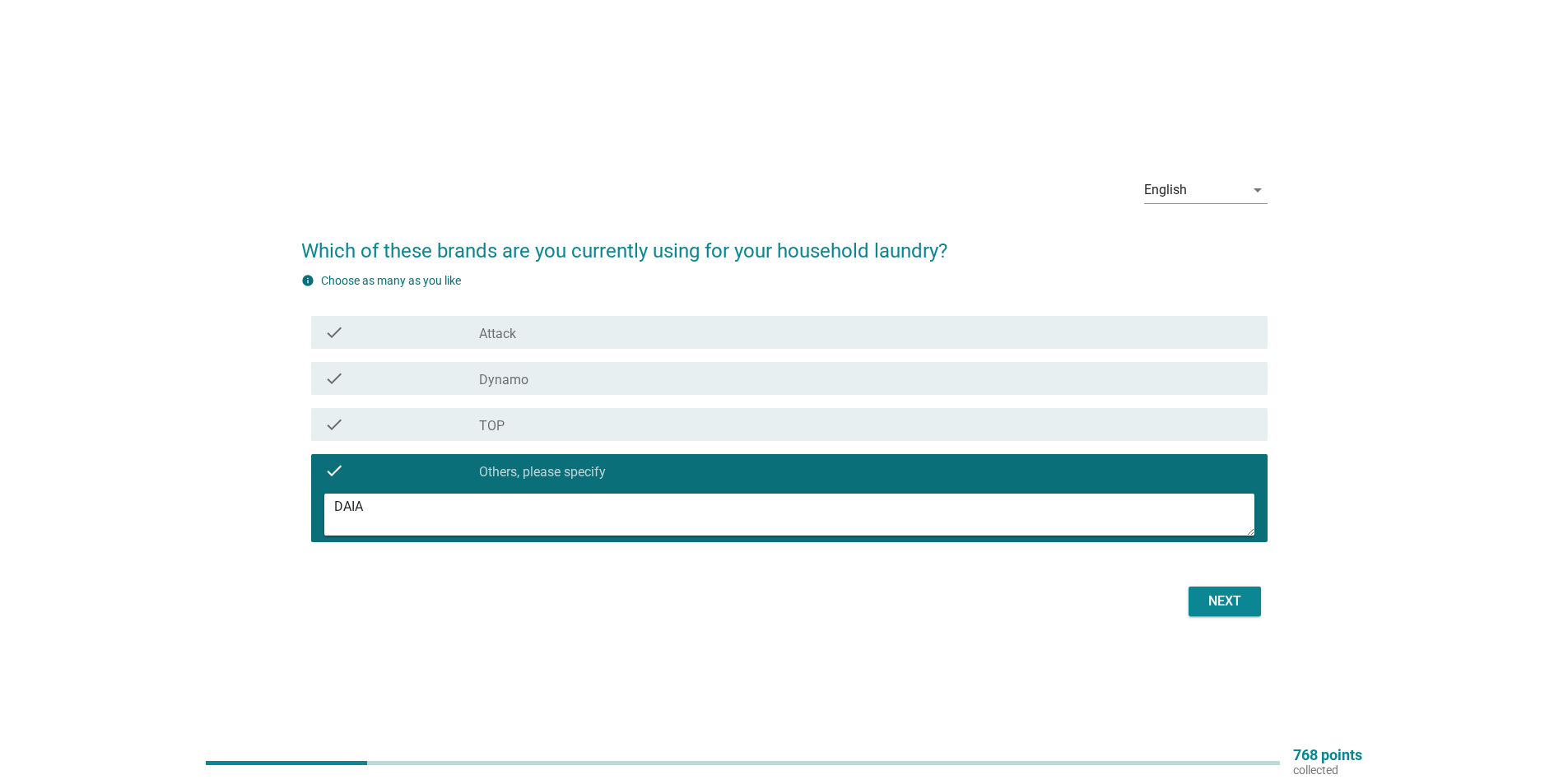
type textarea "DAIA"
click at [1255, 593] on button "Next" at bounding box center [1225, 601] width 72 height 29
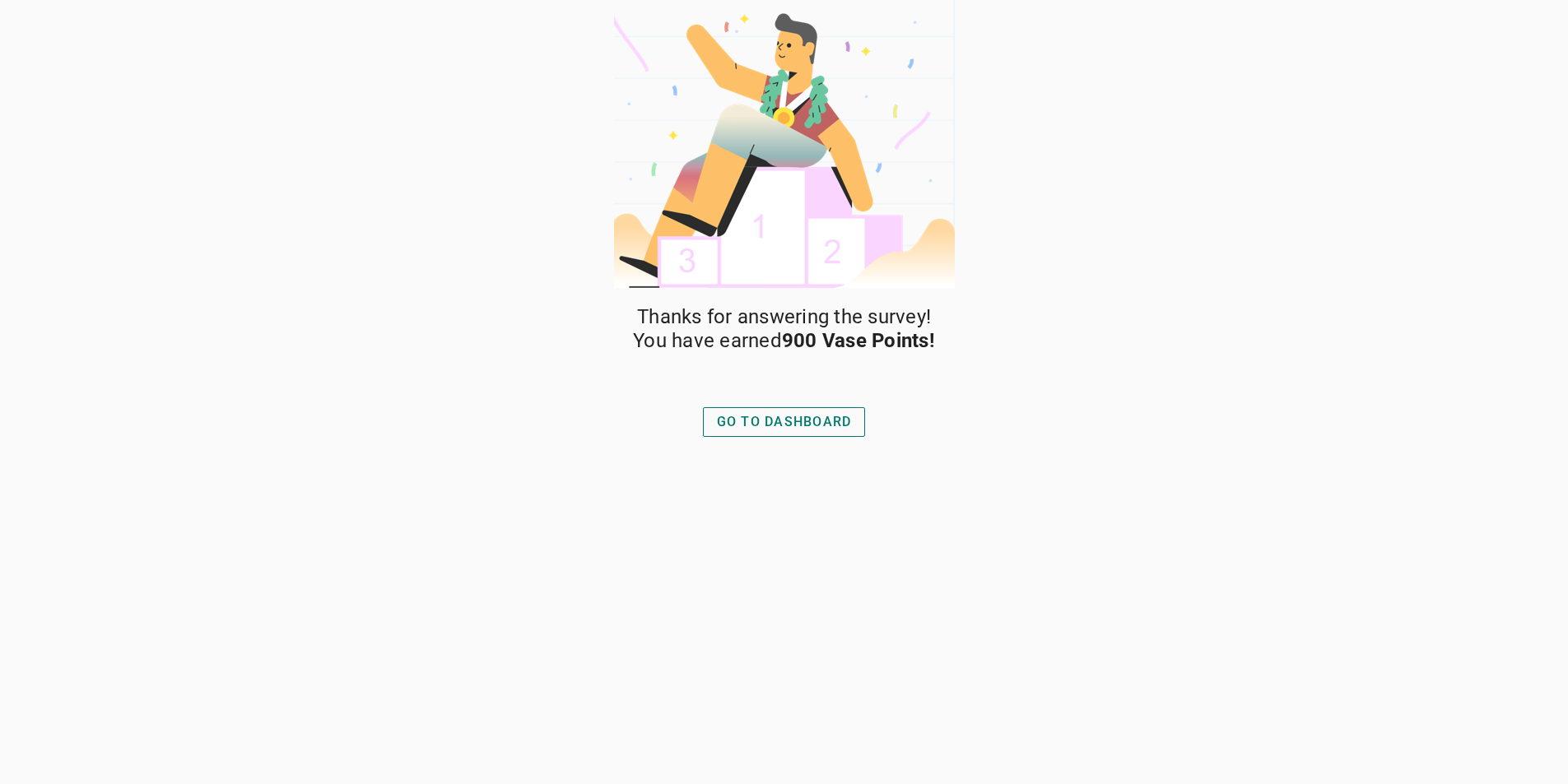
click at [812, 418] on div "GO TO DASHBOARD" at bounding box center [784, 422] width 135 height 20
